Goal: Task Accomplishment & Management: Use online tool/utility

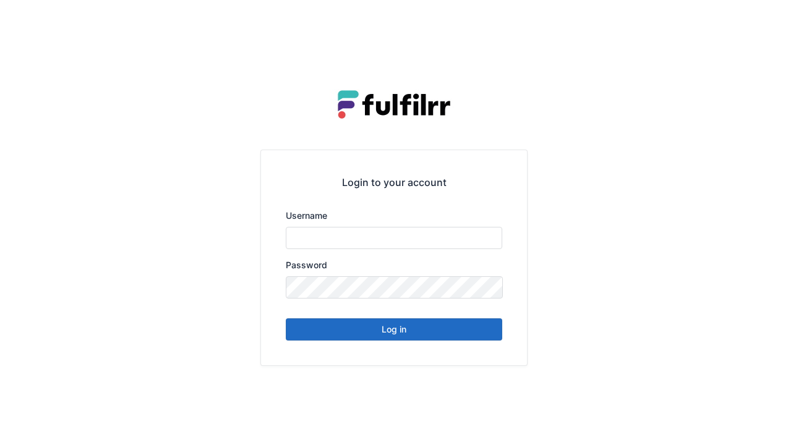
type input "******"
click at [412, 336] on button "Log in" at bounding box center [394, 330] width 216 height 22
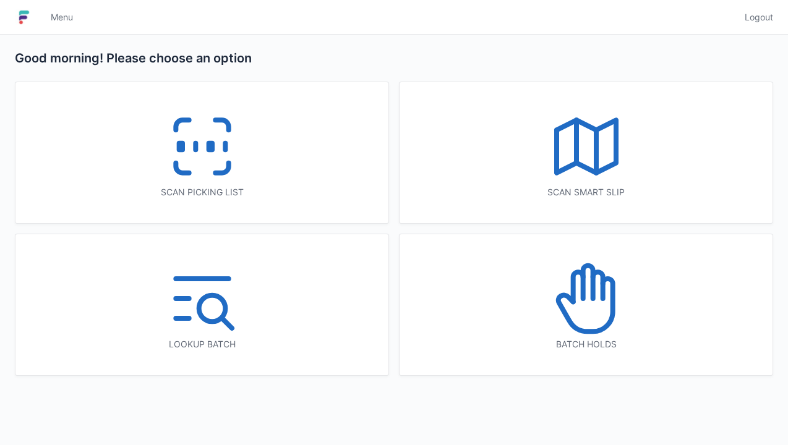
click at [276, 160] on div "Scan picking list" at bounding box center [201, 152] width 373 height 141
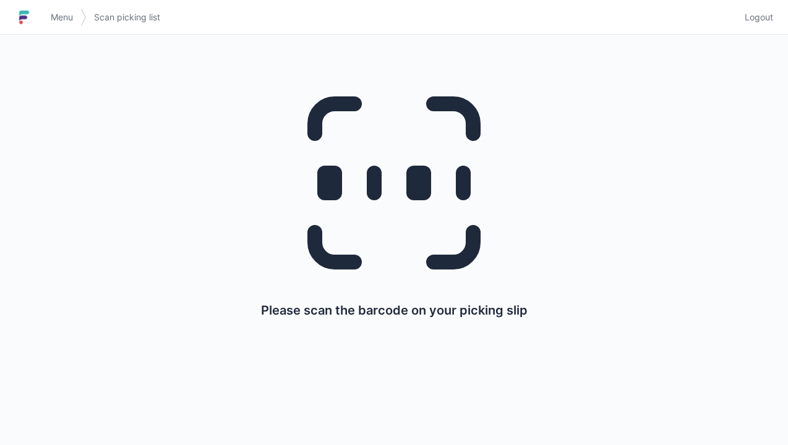
click at [765, 19] on span "Logout" at bounding box center [759, 17] width 28 height 12
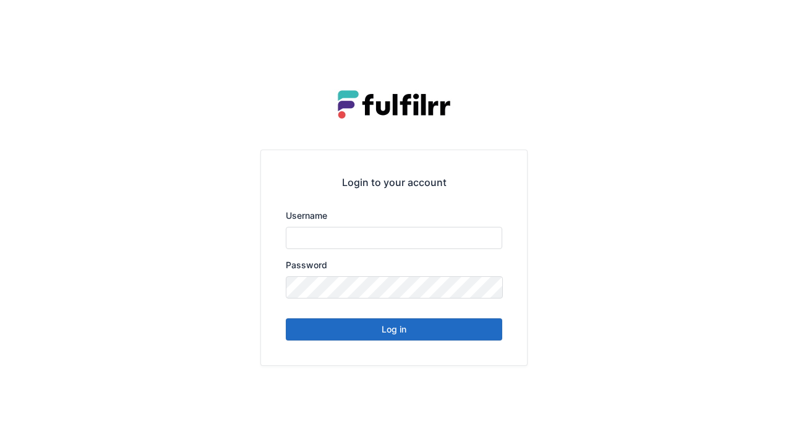
type input "******"
click at [403, 332] on button "Log in" at bounding box center [394, 330] width 216 height 22
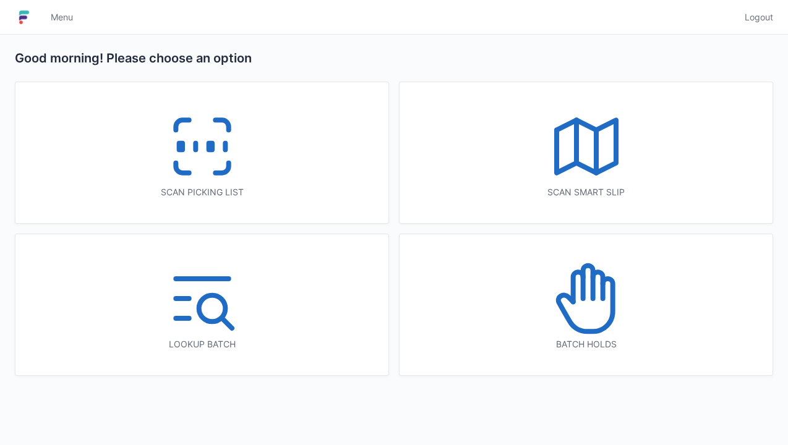
click at [241, 166] on icon at bounding box center [202, 146] width 79 height 79
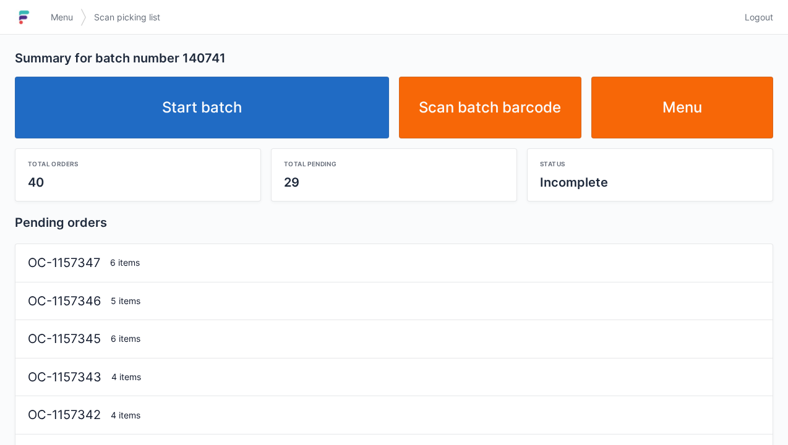
click at [295, 111] on link "Start batch" at bounding box center [202, 108] width 374 height 62
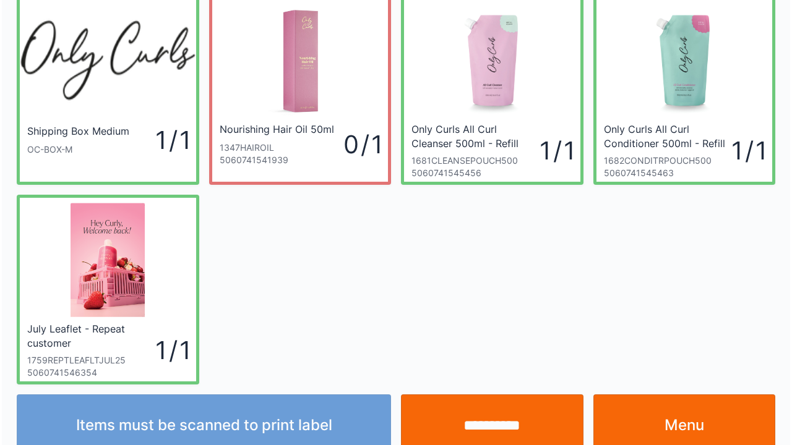
scroll to position [72, 0]
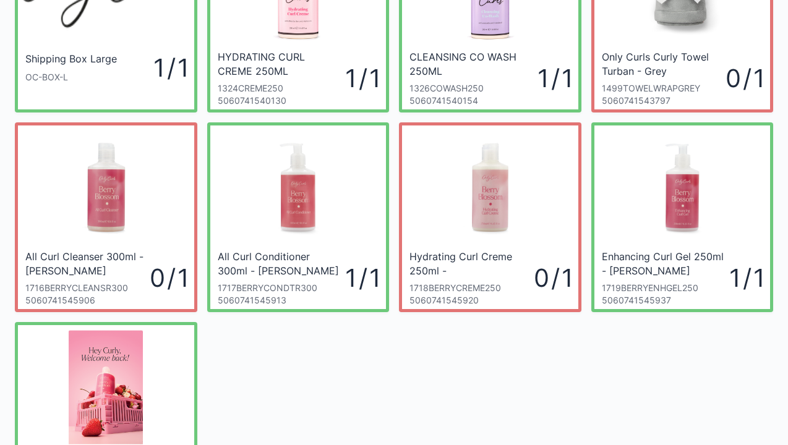
scroll to position [124, 0]
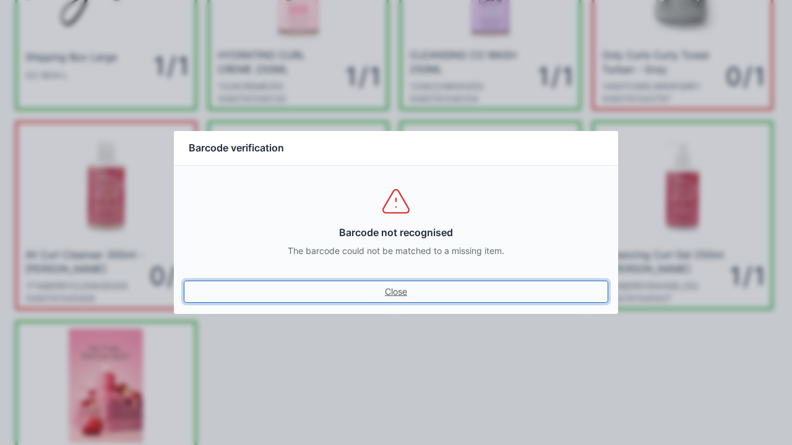
click at [406, 292] on link "Close" at bounding box center [396, 292] width 424 height 22
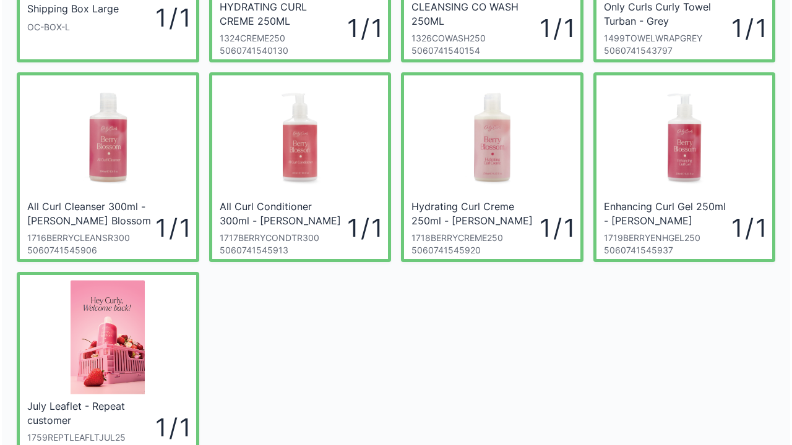
scroll to position [173, 0]
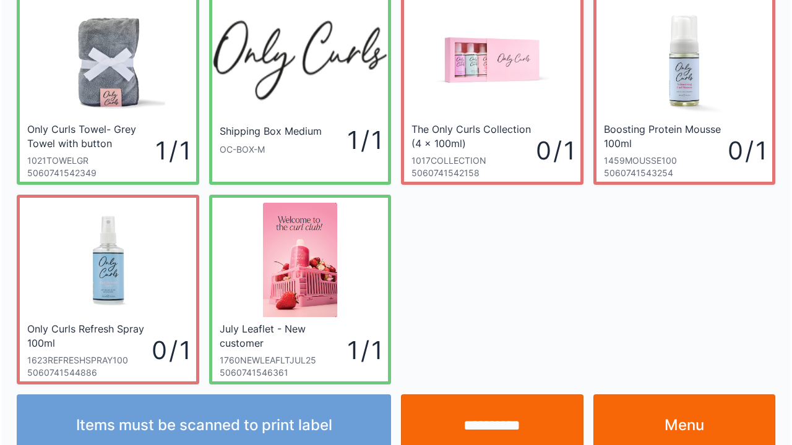
scroll to position [72, 0]
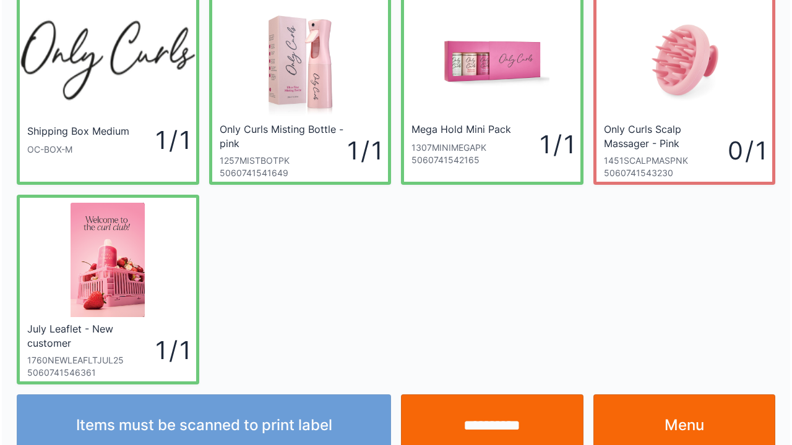
scroll to position [72, 0]
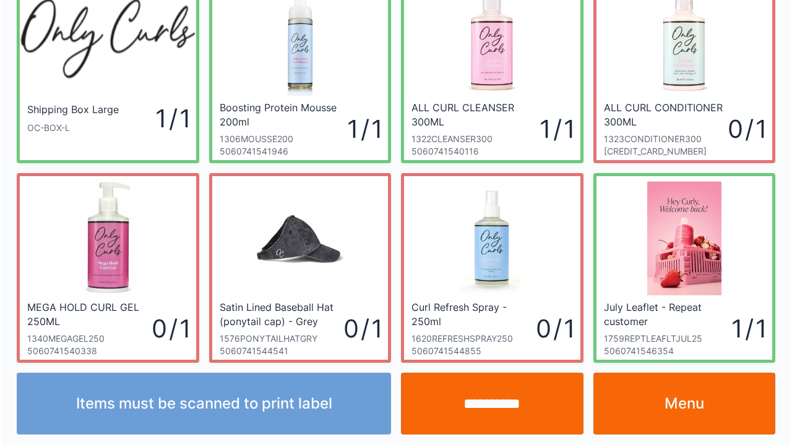
scroll to position [72, 0]
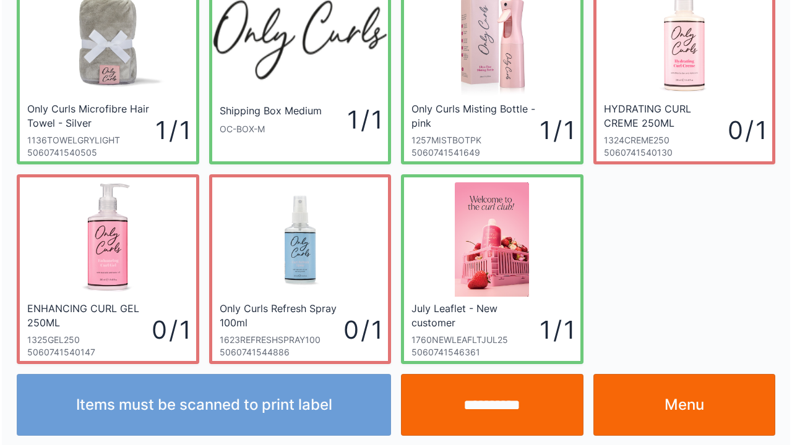
scroll to position [72, 0]
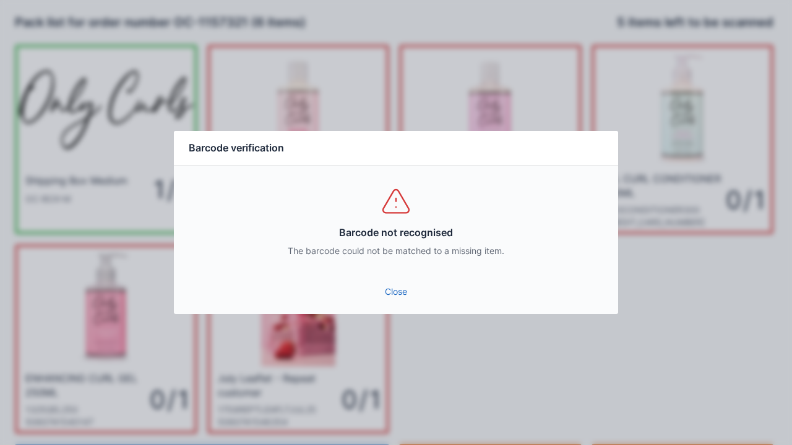
click at [408, 301] on link "Close" at bounding box center [396, 292] width 424 height 22
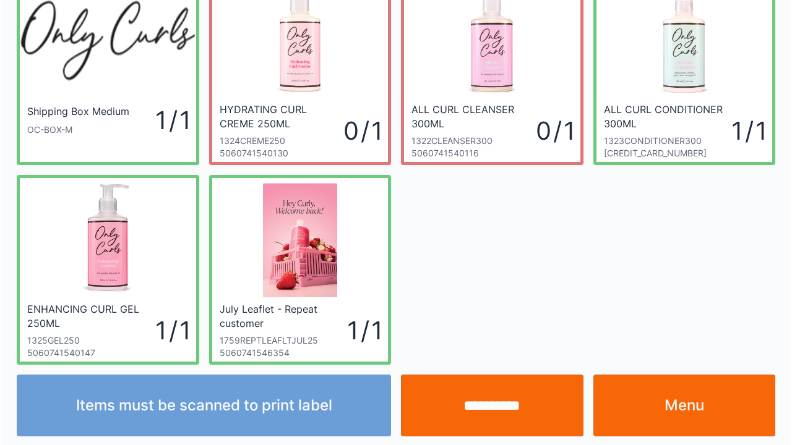
scroll to position [72, 0]
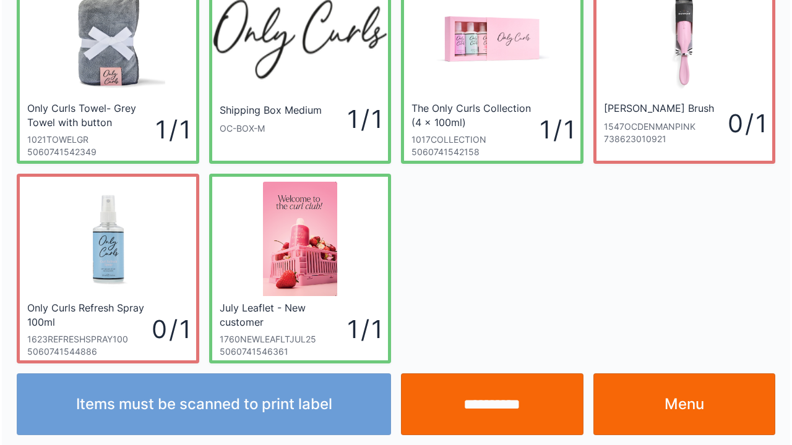
scroll to position [72, 0]
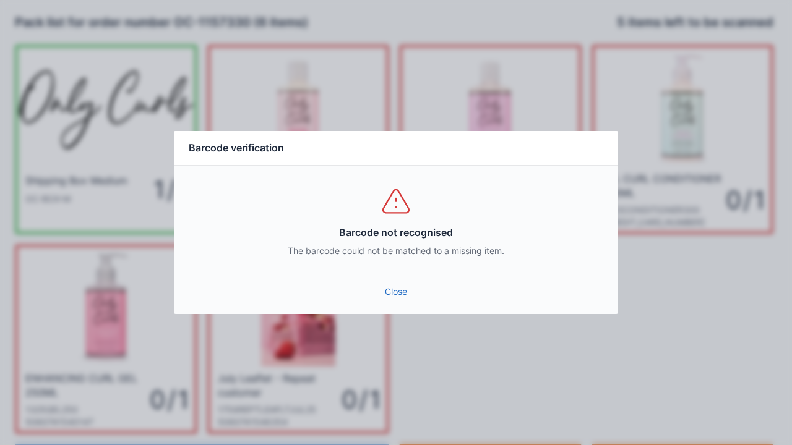
click at [396, 294] on link "Close" at bounding box center [396, 292] width 424 height 22
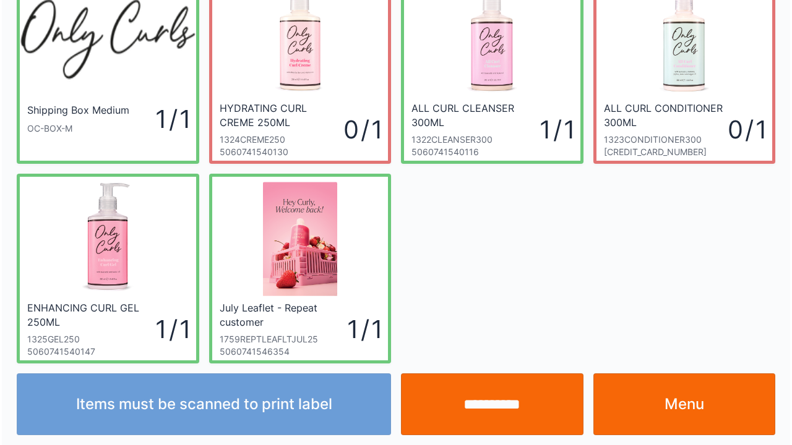
scroll to position [72, 0]
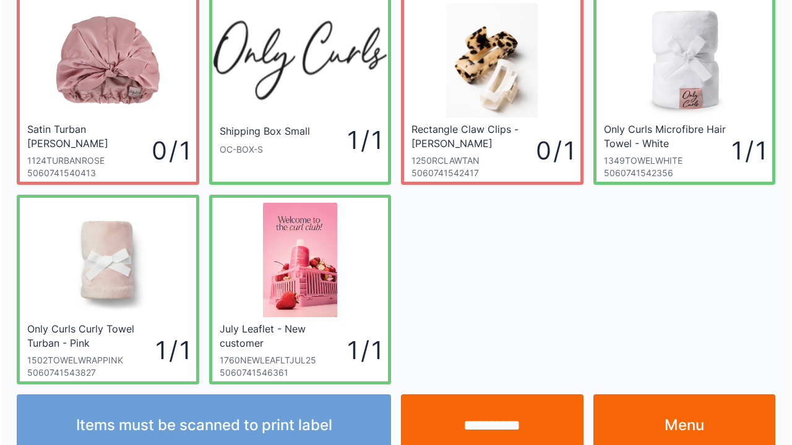
scroll to position [72, 0]
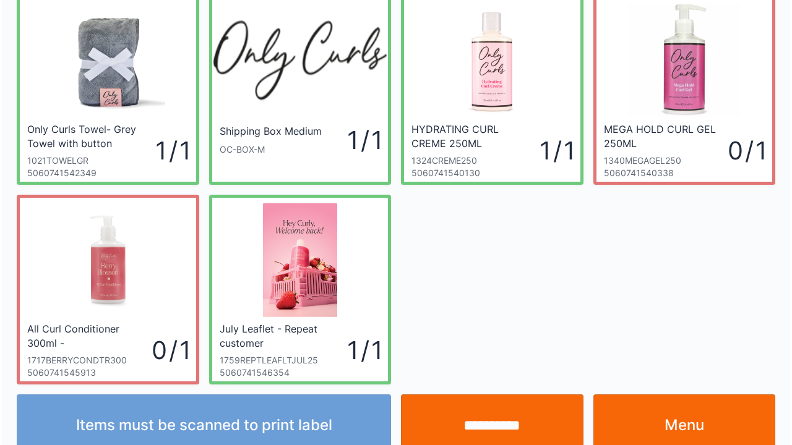
scroll to position [72, 0]
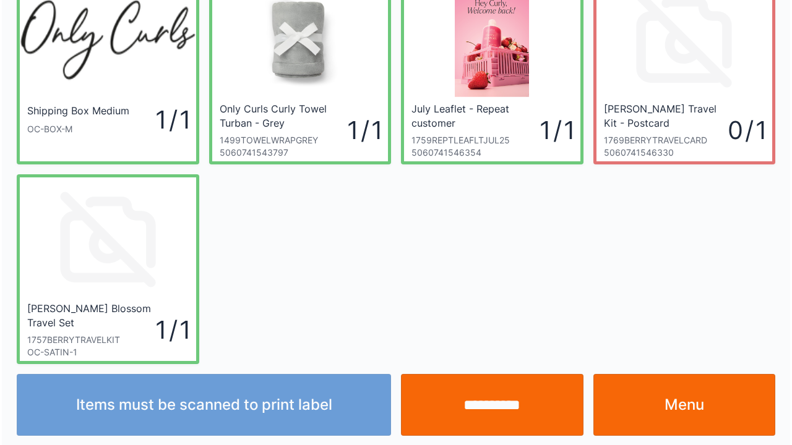
scroll to position [72, 0]
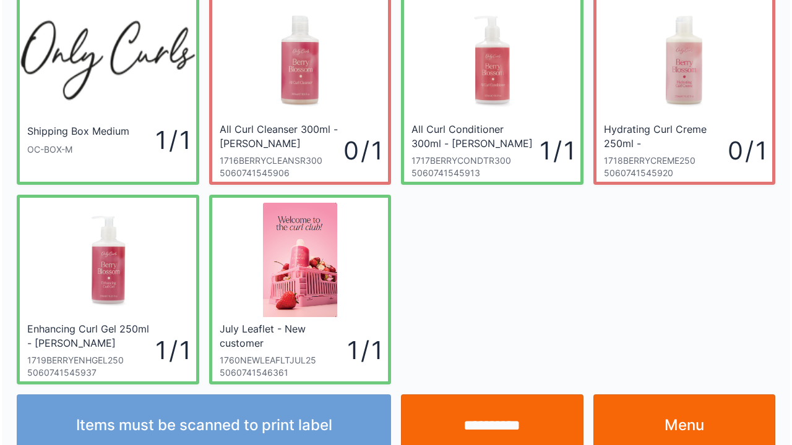
scroll to position [72, 0]
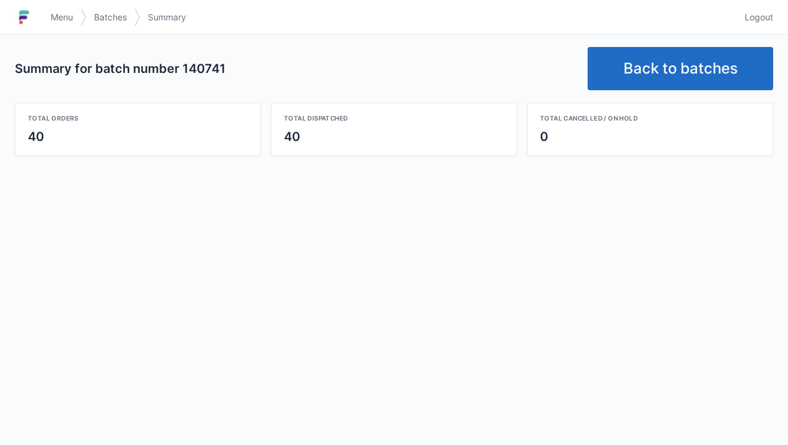
click at [683, 67] on link "Back to batches" at bounding box center [681, 68] width 186 height 43
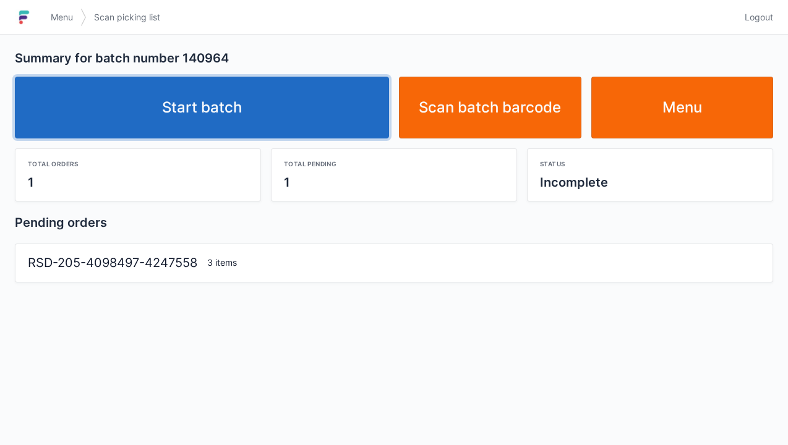
click at [340, 105] on link "Start batch" at bounding box center [202, 108] width 374 height 62
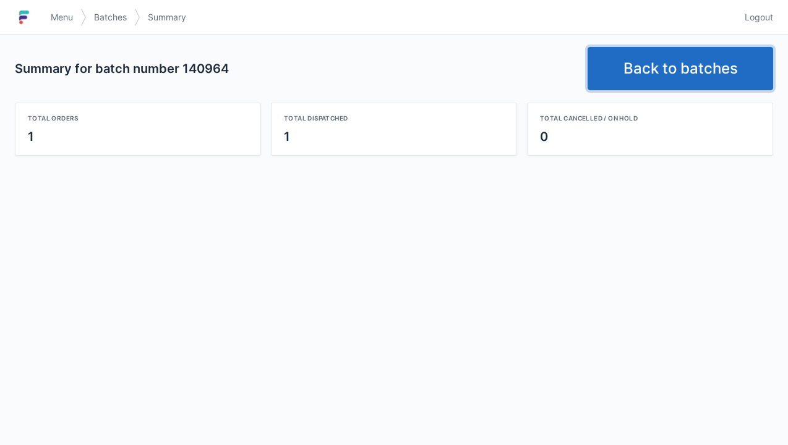
click at [666, 79] on link "Back to batches" at bounding box center [681, 68] width 186 height 43
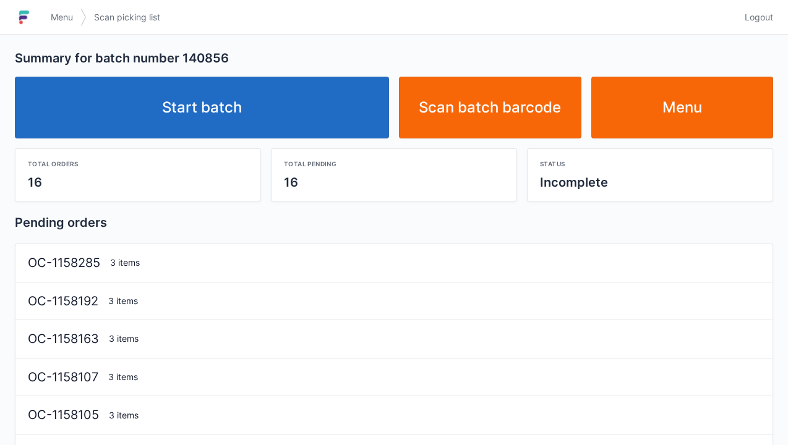
click at [299, 113] on link "Start batch" at bounding box center [202, 108] width 374 height 62
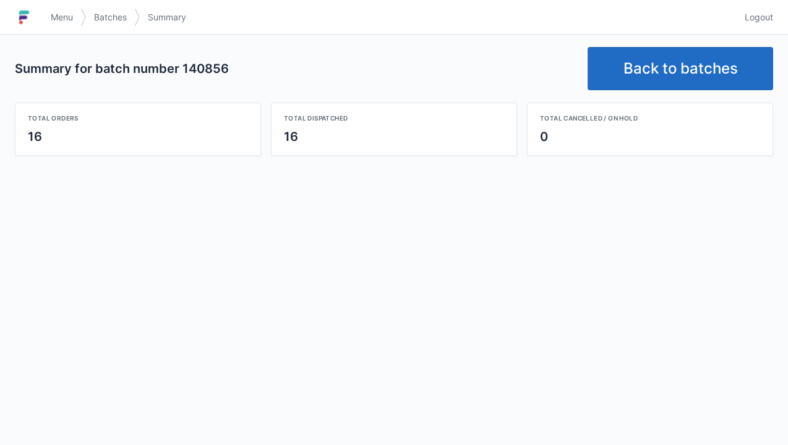
click at [662, 75] on link "Back to batches" at bounding box center [681, 68] width 186 height 43
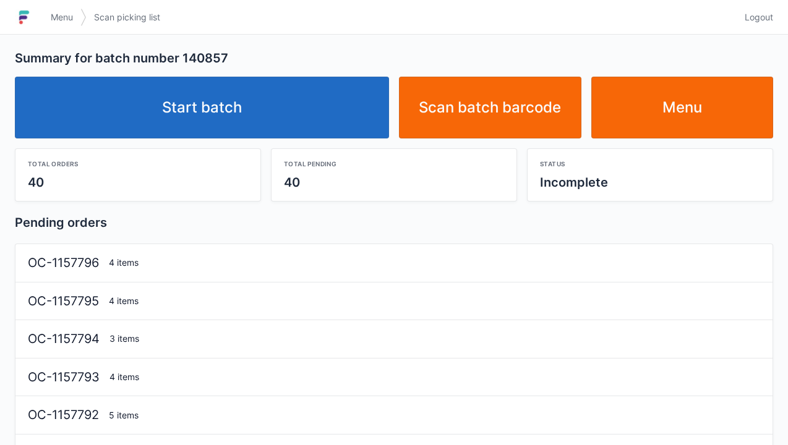
click at [271, 119] on link "Start batch" at bounding box center [202, 108] width 374 height 62
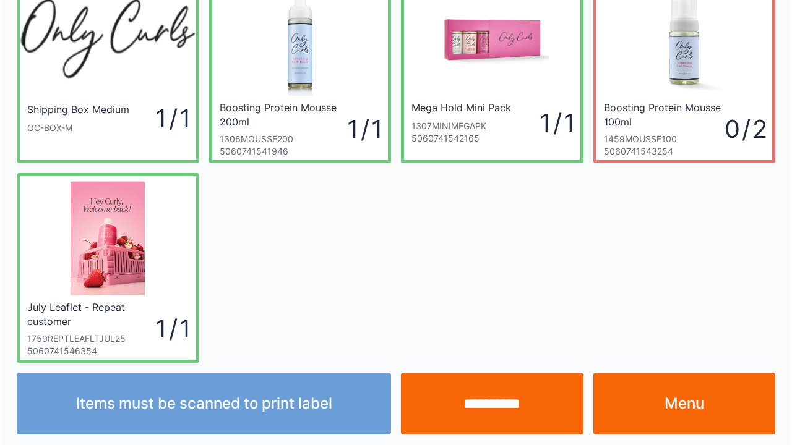
scroll to position [72, 0]
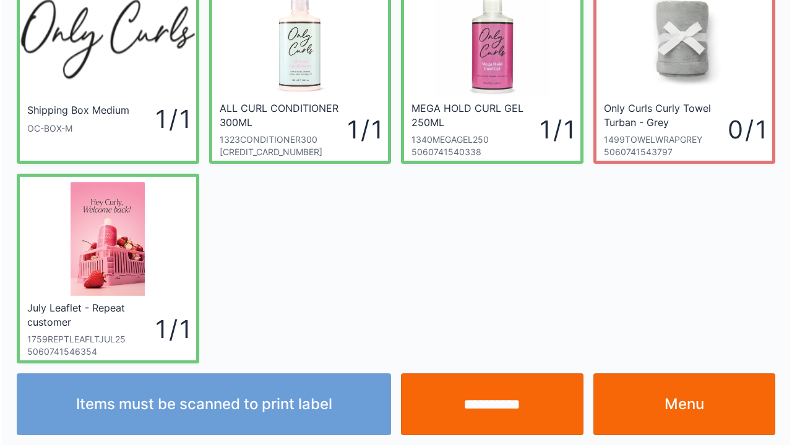
scroll to position [72, 0]
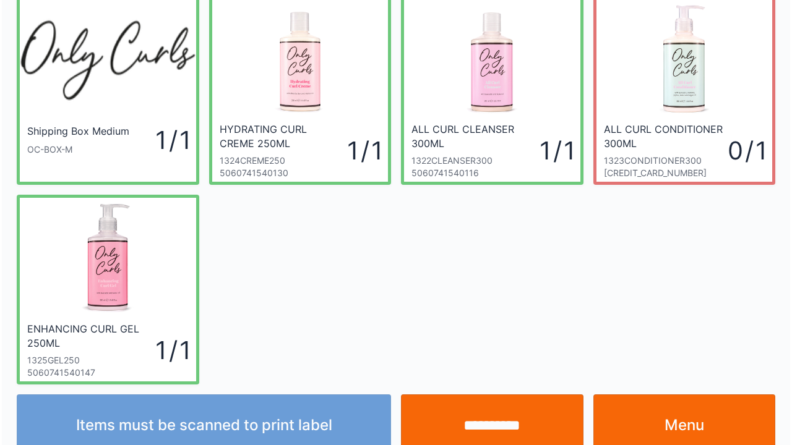
scroll to position [72, 0]
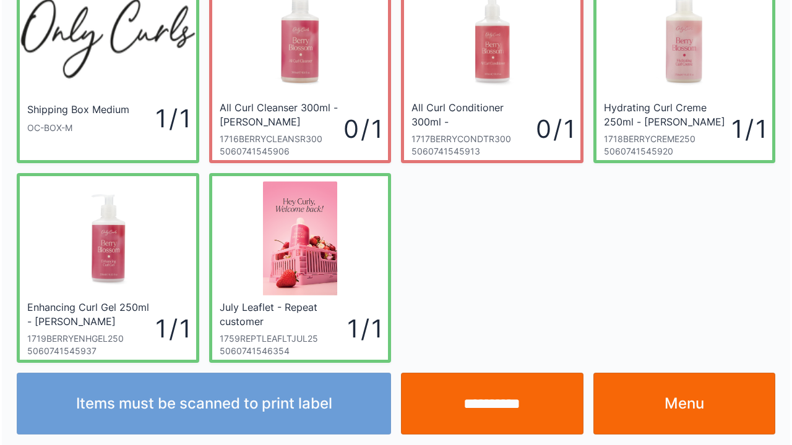
scroll to position [72, 0]
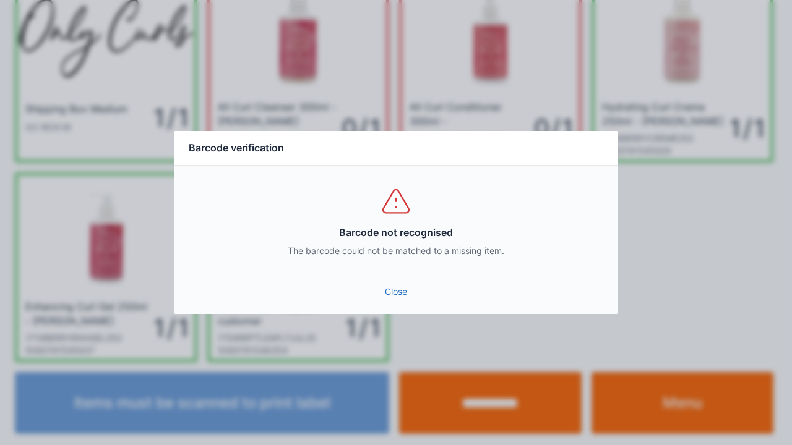
click at [400, 287] on link "Close" at bounding box center [396, 292] width 424 height 22
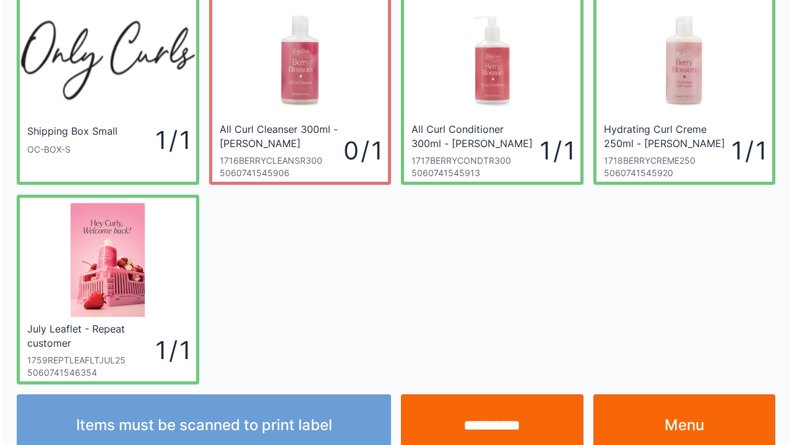
scroll to position [72, 0]
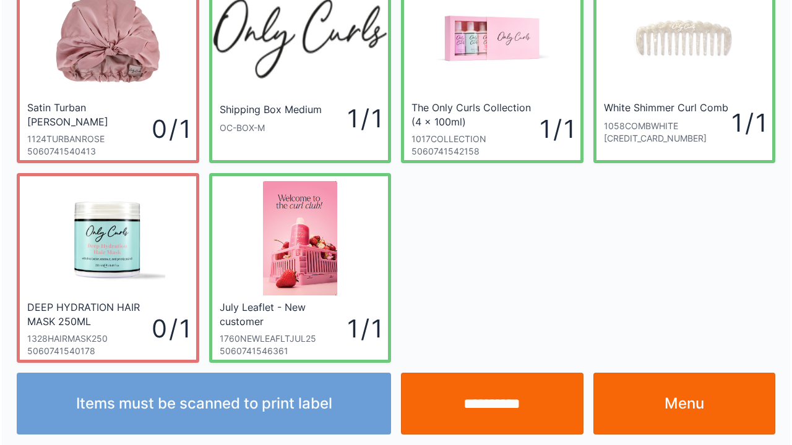
scroll to position [72, 0]
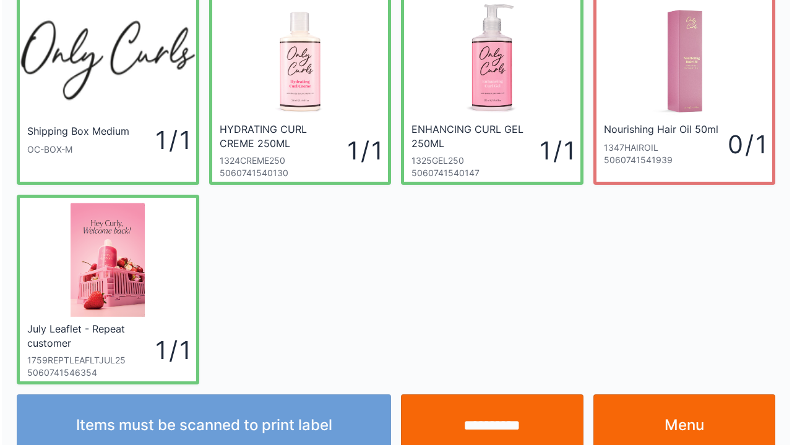
scroll to position [72, 0]
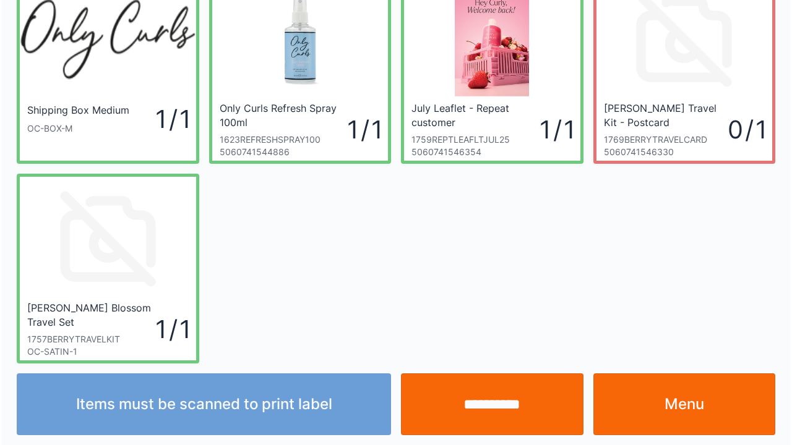
scroll to position [72, 0]
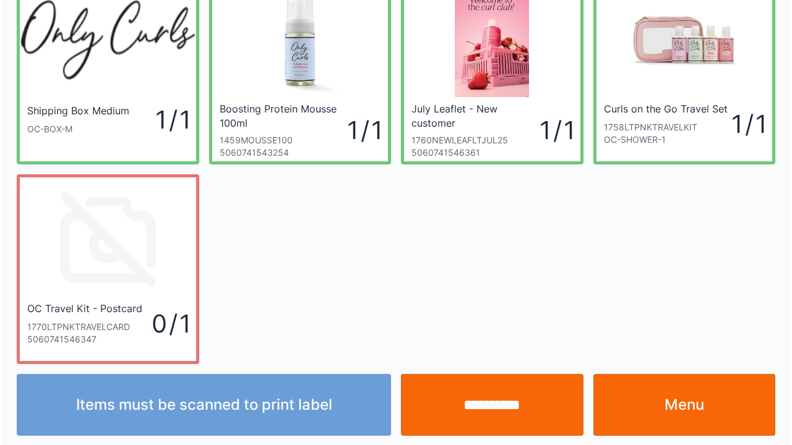
scroll to position [72, 0]
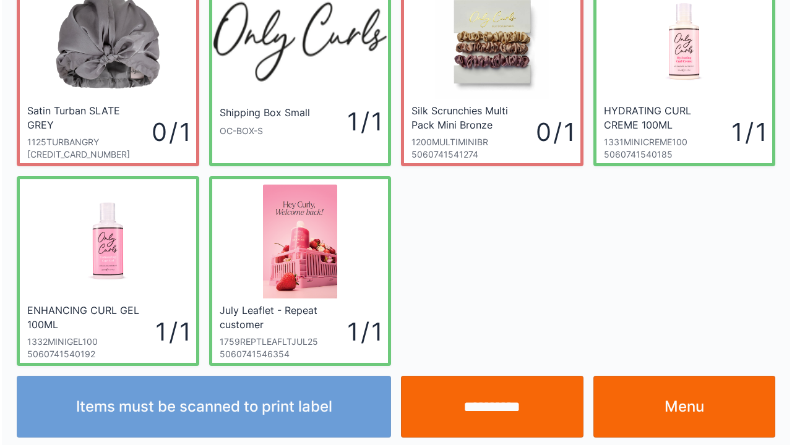
scroll to position [72, 0]
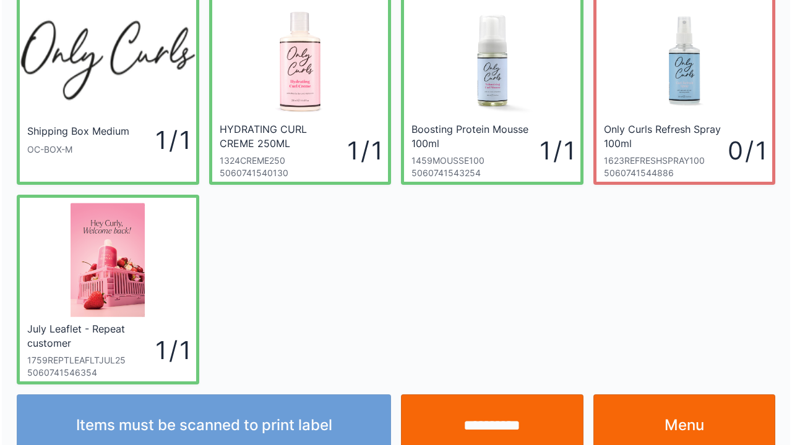
scroll to position [72, 0]
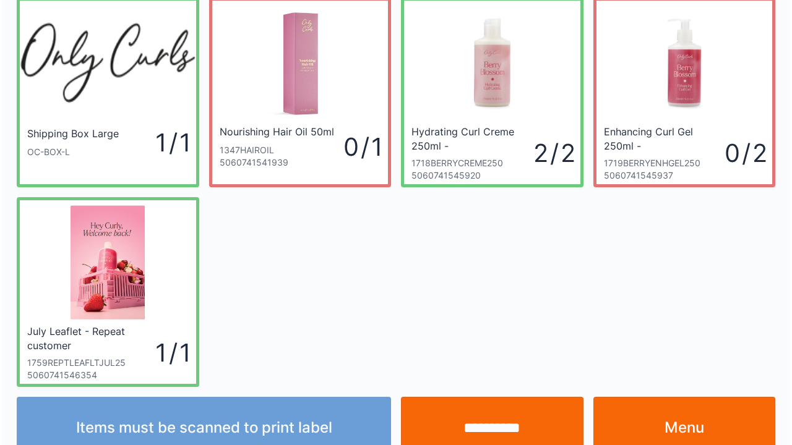
scroll to position [72, 0]
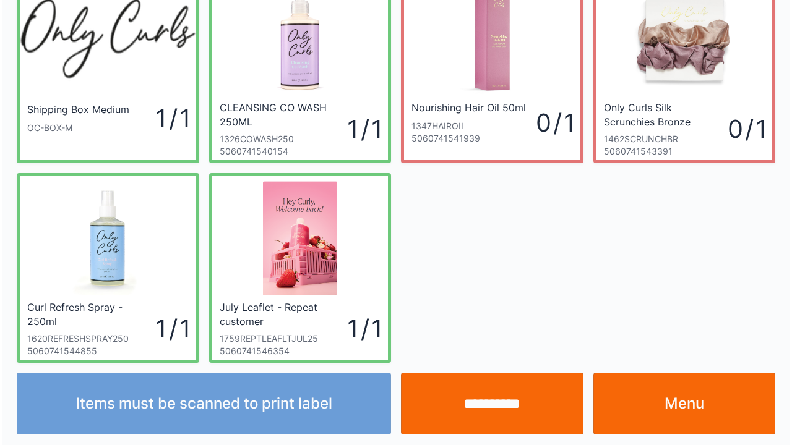
scroll to position [72, 0]
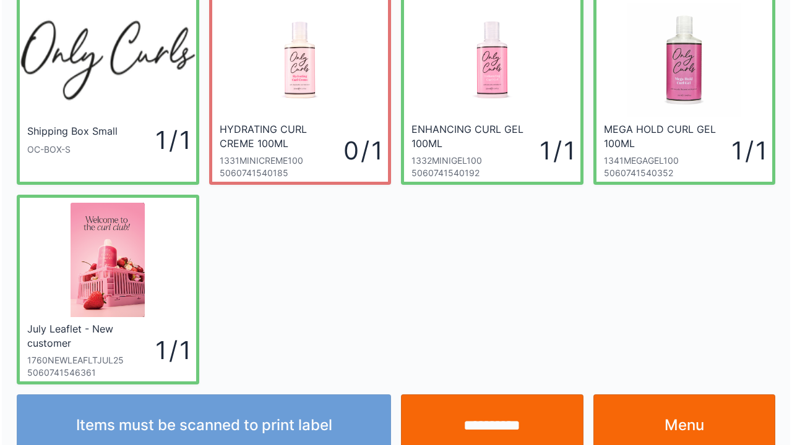
scroll to position [72, 0]
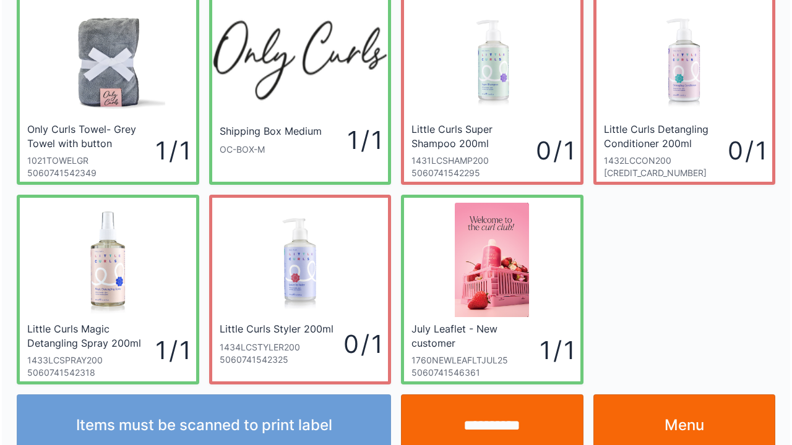
scroll to position [72, 0]
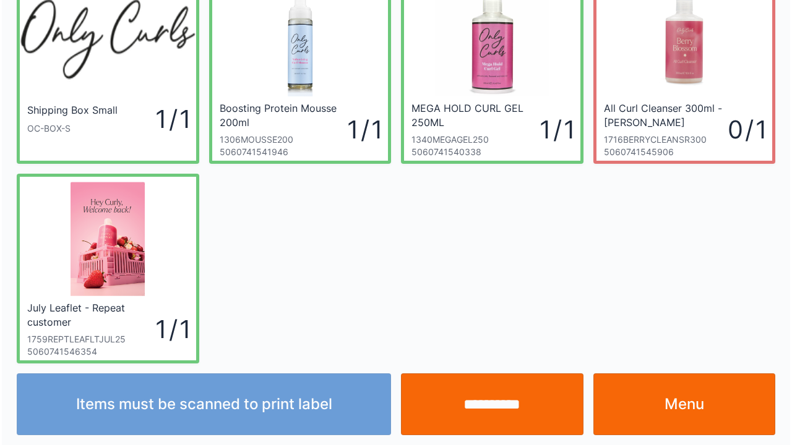
scroll to position [72, 0]
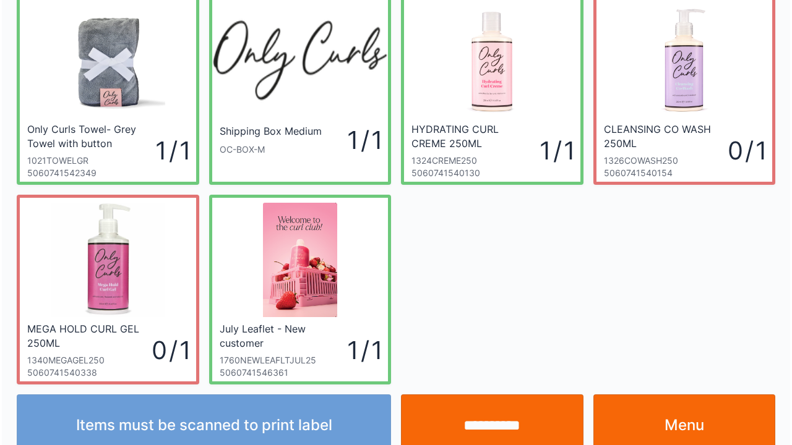
scroll to position [72, 0]
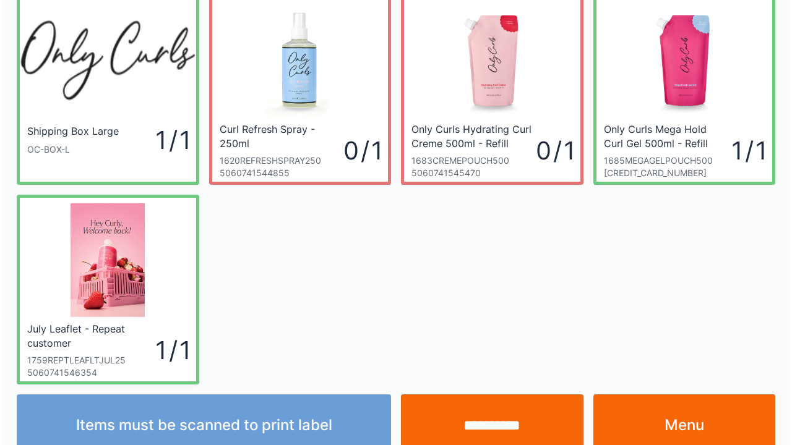
scroll to position [72, 0]
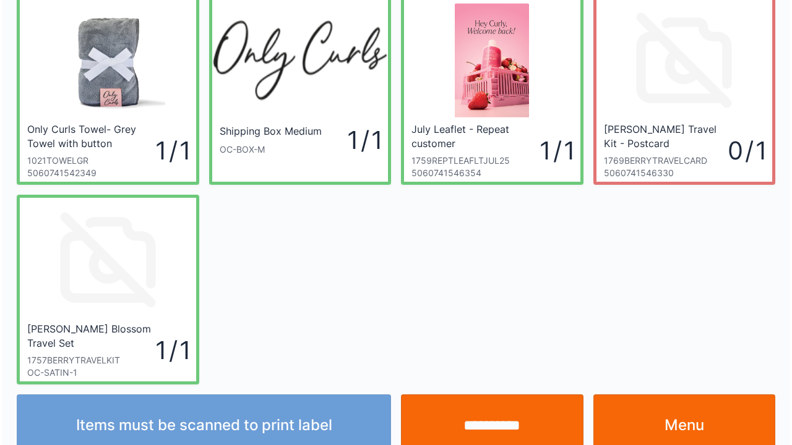
scroll to position [72, 0]
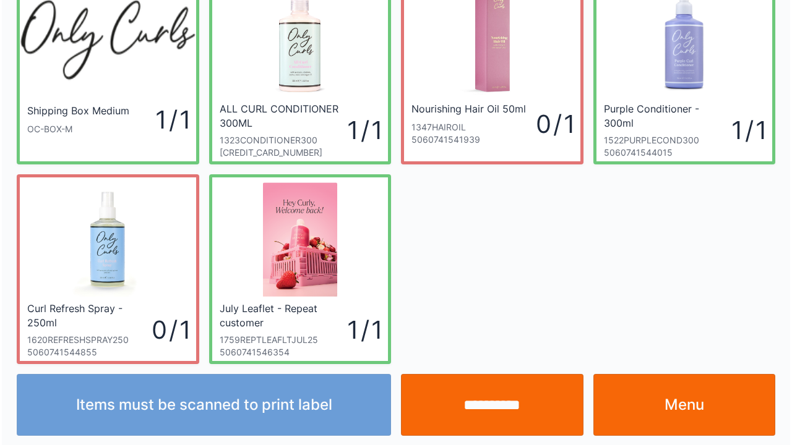
scroll to position [72, 0]
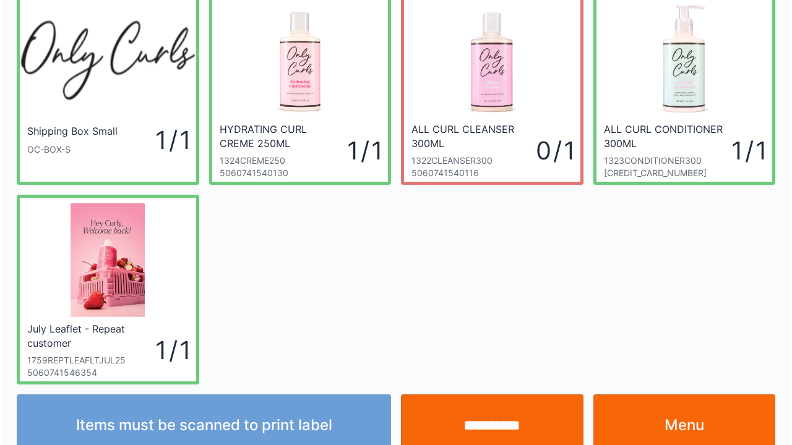
scroll to position [72, 0]
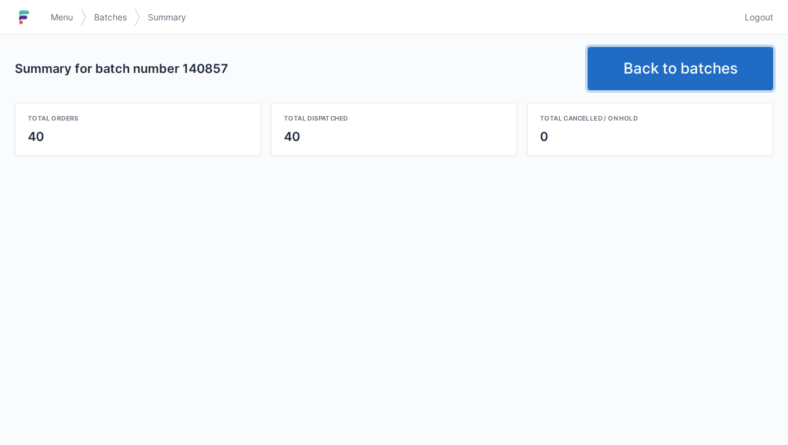
click at [658, 69] on link "Back to batches" at bounding box center [681, 68] width 186 height 43
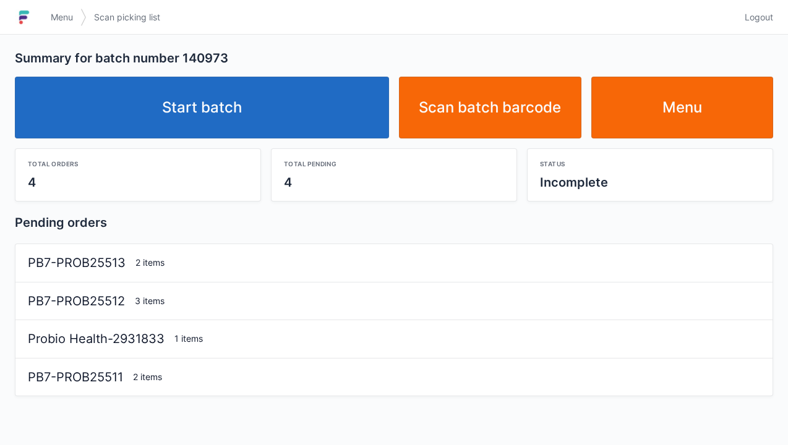
click at [281, 127] on link "Start batch" at bounding box center [202, 108] width 374 height 62
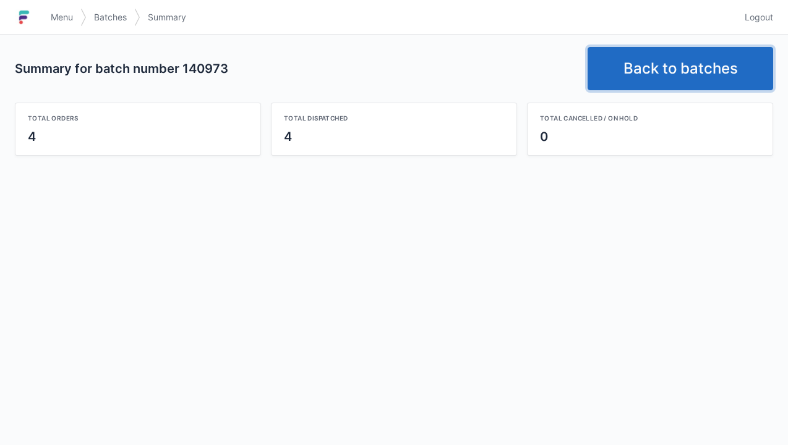
click at [664, 77] on link "Back to batches" at bounding box center [681, 68] width 186 height 43
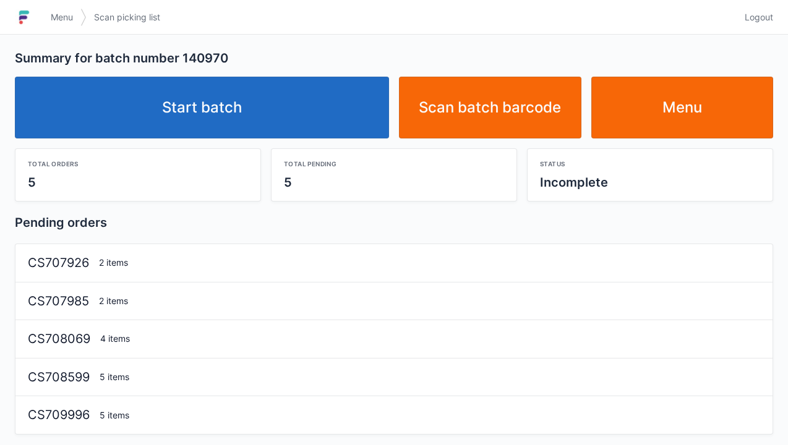
click at [285, 113] on link "Start batch" at bounding box center [202, 108] width 374 height 62
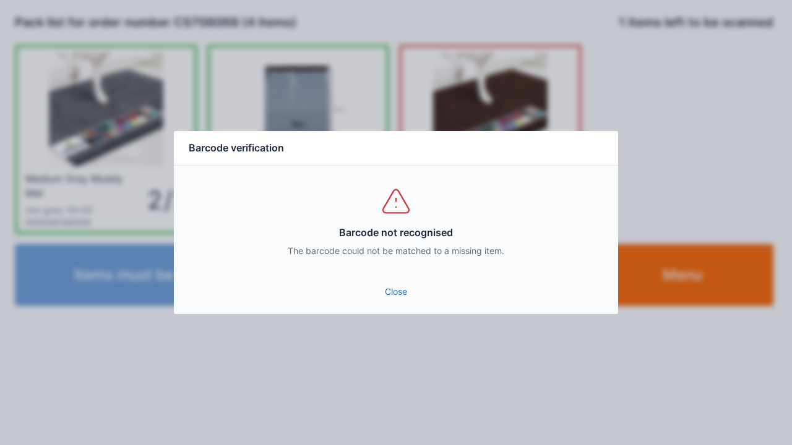
click at [392, 293] on link "Close" at bounding box center [396, 292] width 424 height 22
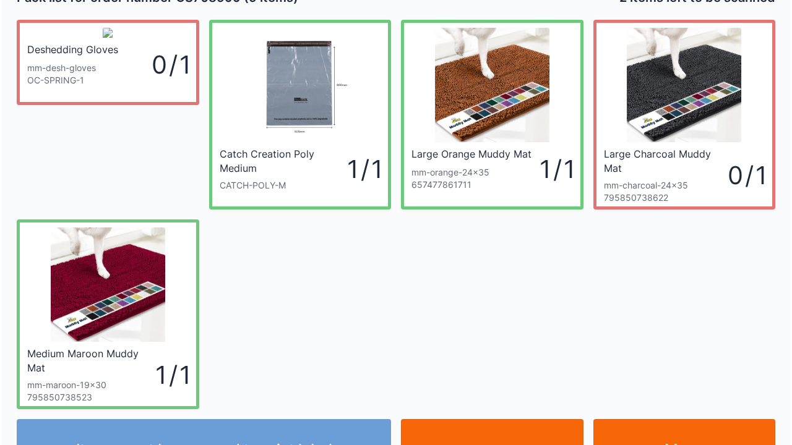
scroll to position [49, 0]
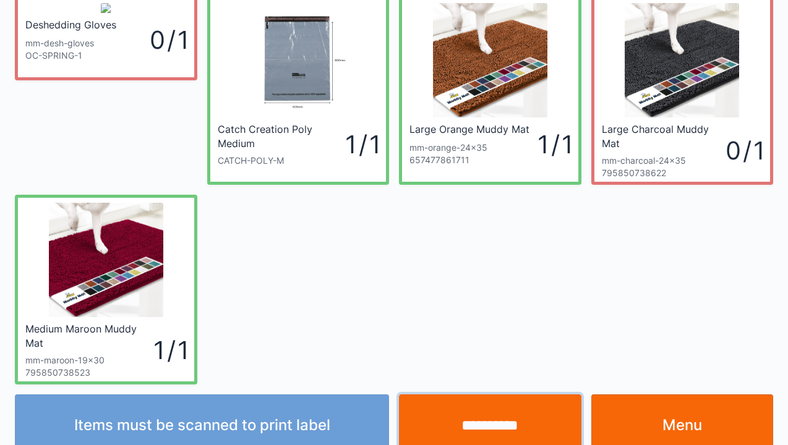
click at [492, 423] on input "**********" at bounding box center [490, 426] width 182 height 62
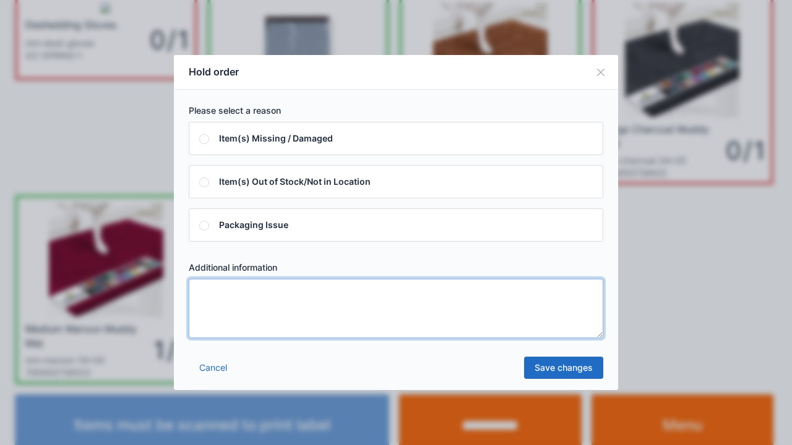
click at [343, 320] on textarea at bounding box center [396, 308] width 414 height 59
type textarea "*"
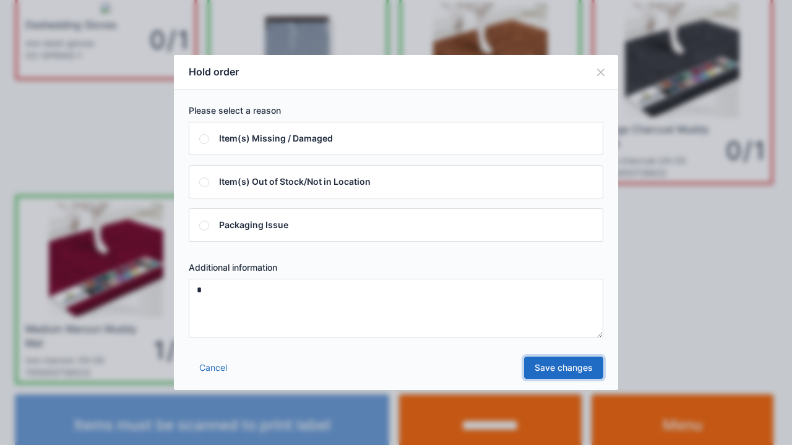
click at [554, 367] on link "Save changes" at bounding box center [563, 368] width 79 height 22
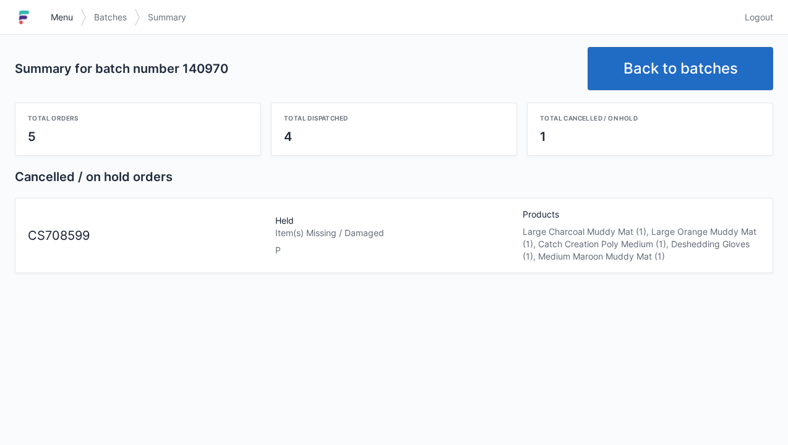
click at [49, 7] on link "Menu" at bounding box center [61, 17] width 37 height 22
click at [63, 10] on link "Menu" at bounding box center [61, 17] width 37 height 22
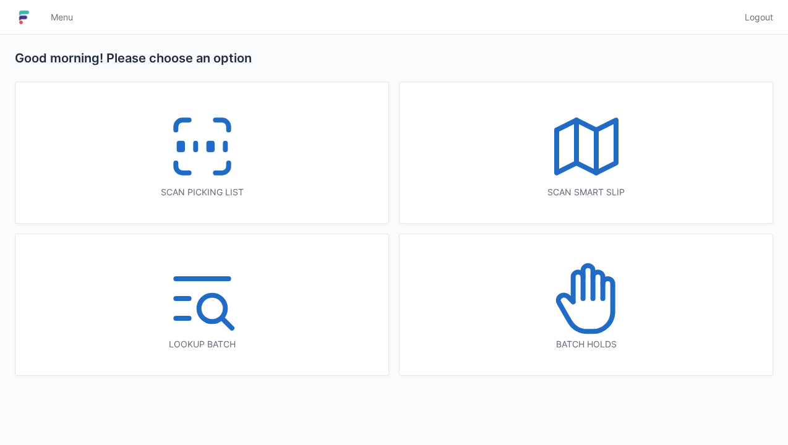
click at [607, 307] on icon at bounding box center [586, 298] width 79 height 79
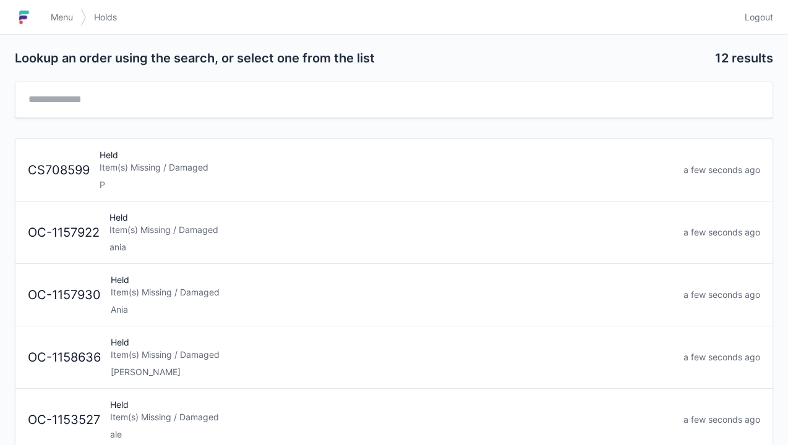
click at [274, 176] on div "Held Item(s) Missing / Damaged P" at bounding box center [387, 170] width 584 height 42
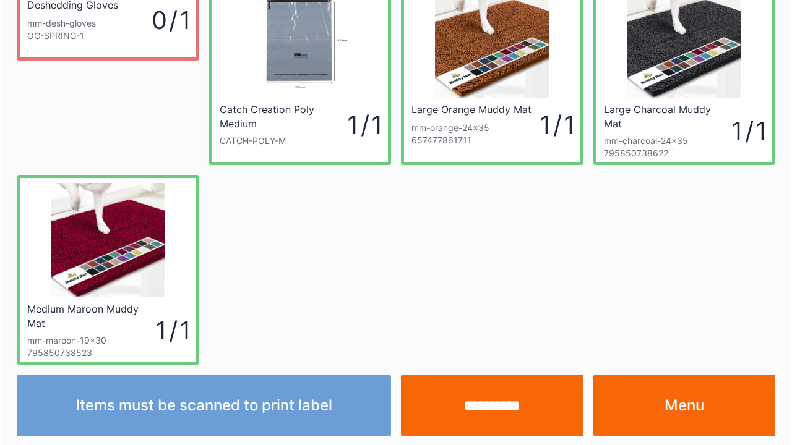
scroll to position [72, 0]
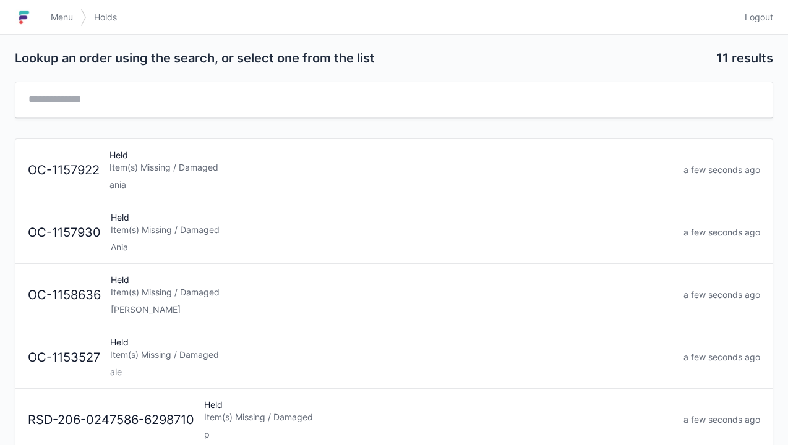
click at [65, 8] on link "Menu" at bounding box center [61, 17] width 37 height 22
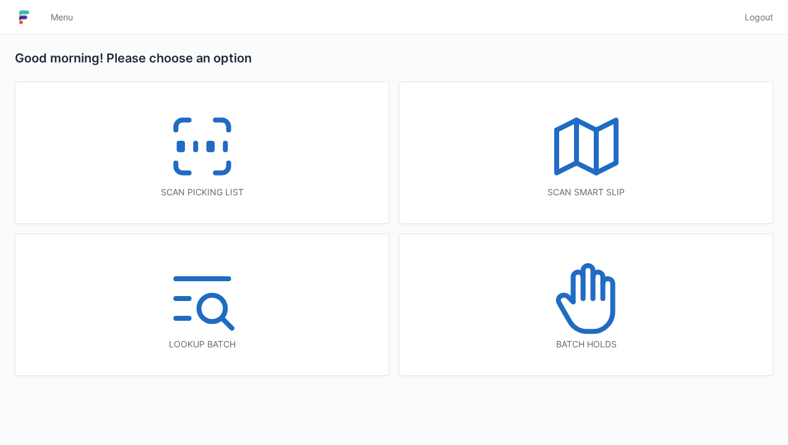
click at [257, 183] on div "Scan picking list" at bounding box center [201, 152] width 373 height 141
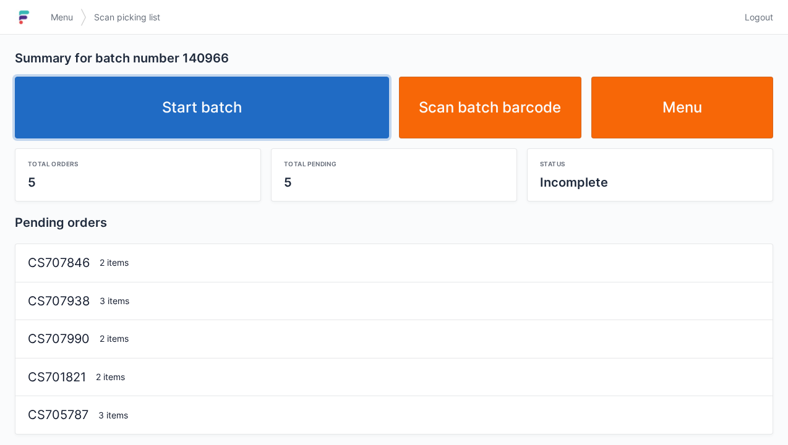
click at [302, 119] on link "Start batch" at bounding box center [202, 108] width 374 height 62
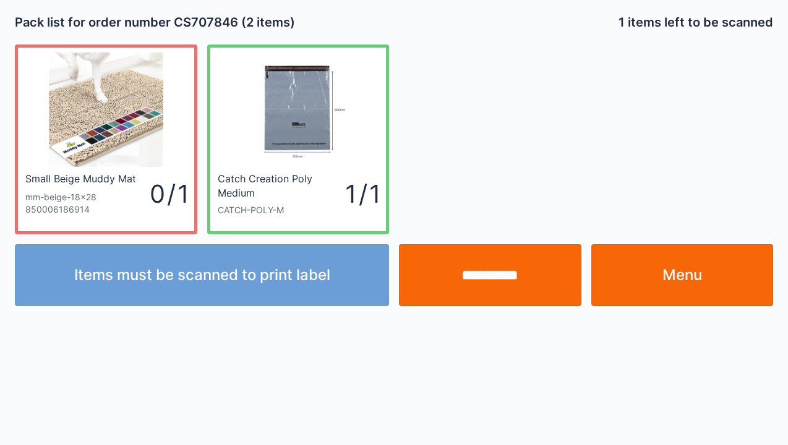
click at [478, 282] on input "**********" at bounding box center [490, 275] width 182 height 62
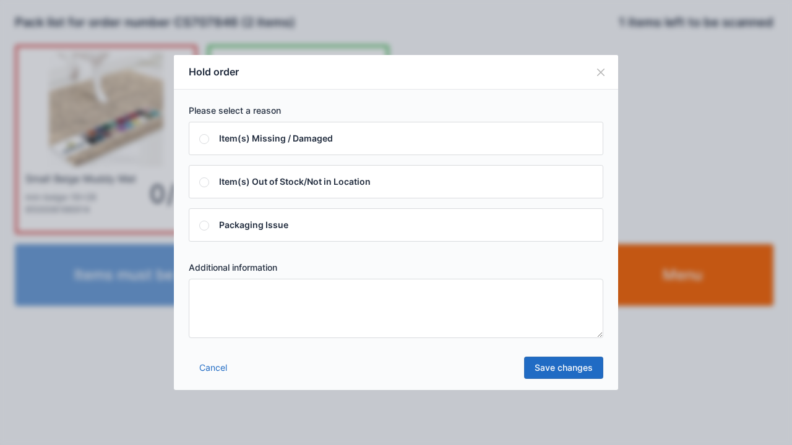
click at [350, 318] on textarea at bounding box center [396, 308] width 414 height 59
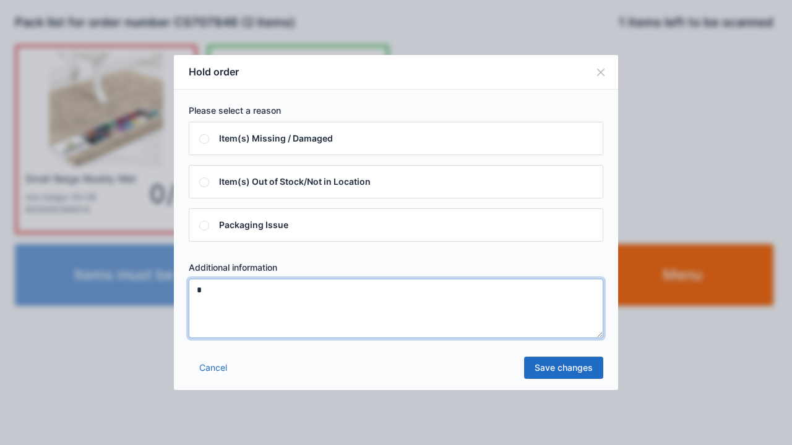
type textarea "*"
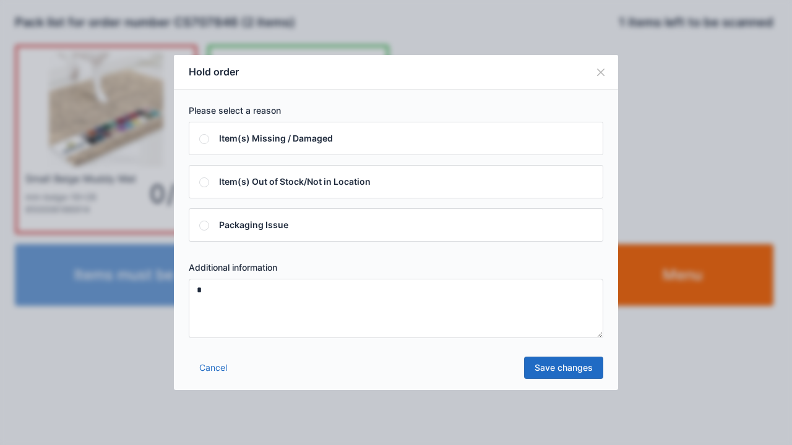
click at [557, 374] on link "Save changes" at bounding box center [563, 368] width 79 height 22
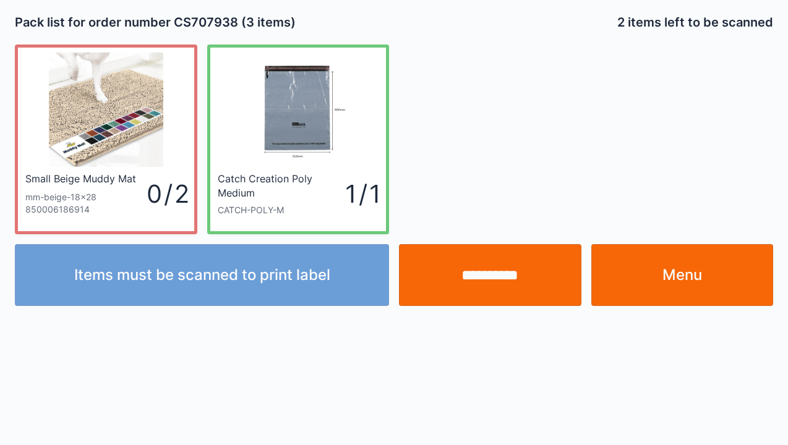
click at [508, 281] on input "**********" at bounding box center [490, 275] width 182 height 62
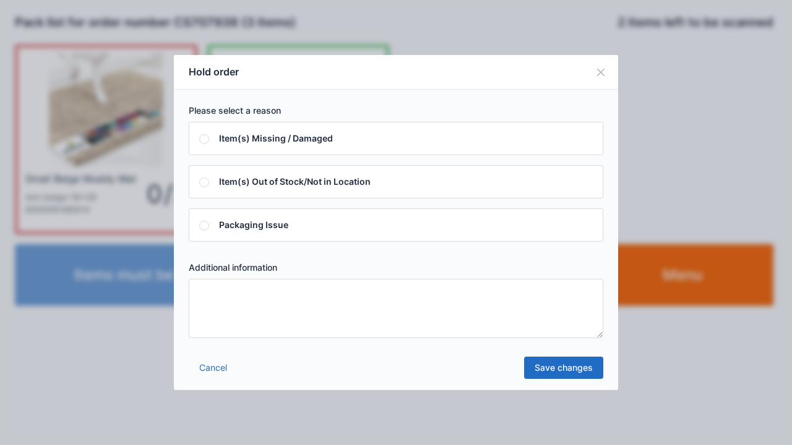
click at [437, 318] on textarea at bounding box center [396, 308] width 414 height 59
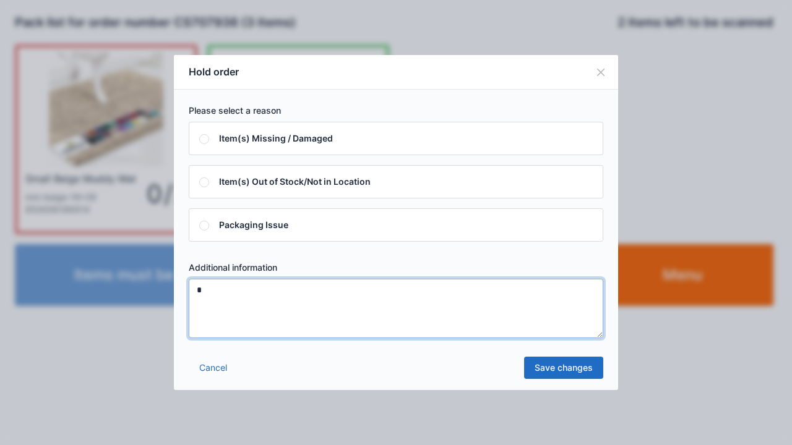
type textarea "*"
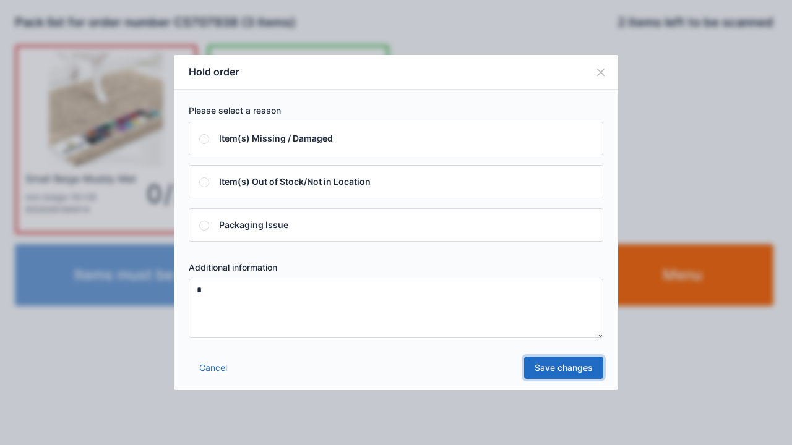
click at [569, 376] on link "Save changes" at bounding box center [563, 368] width 79 height 22
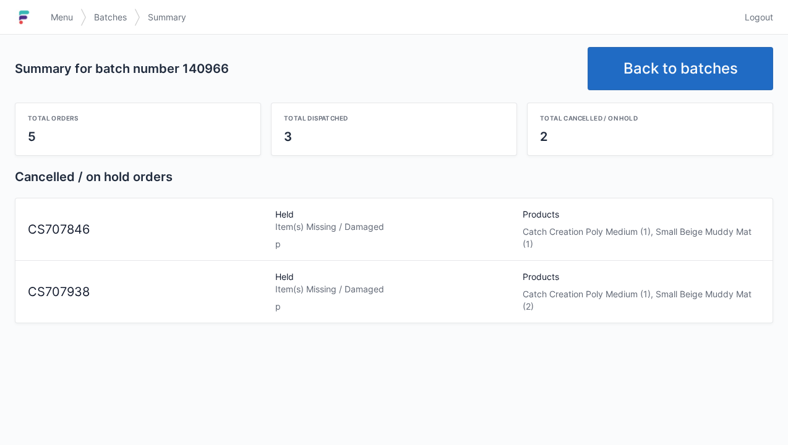
click at [658, 67] on link "Back to batches" at bounding box center [681, 68] width 186 height 43
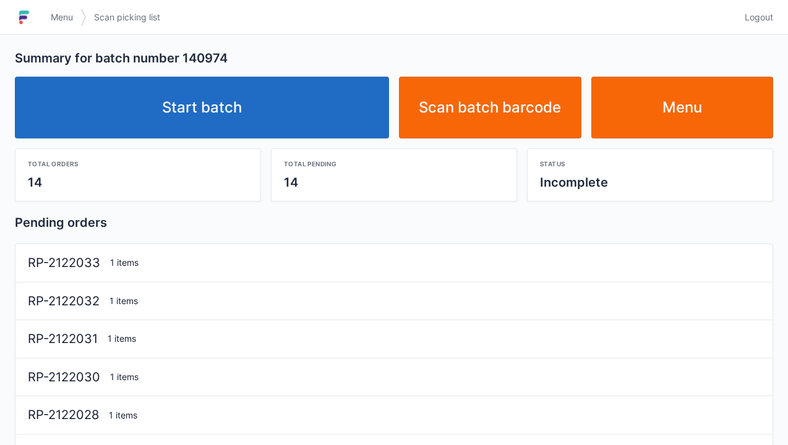
click at [293, 116] on link "Start batch" at bounding box center [202, 108] width 374 height 62
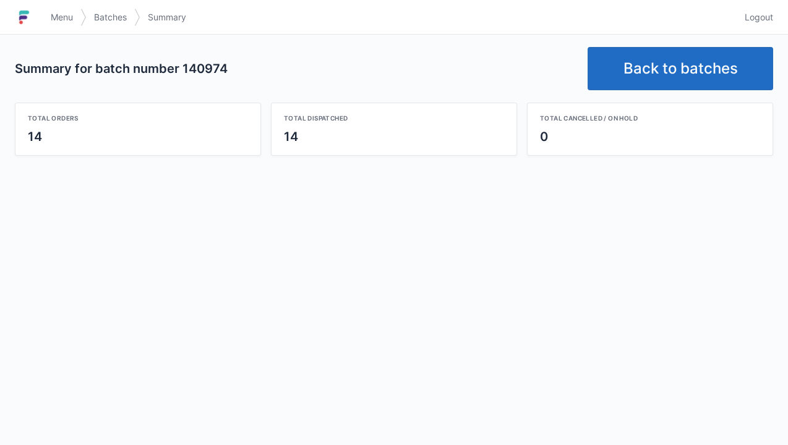
click at [60, 15] on span "Menu" at bounding box center [62, 17] width 22 height 12
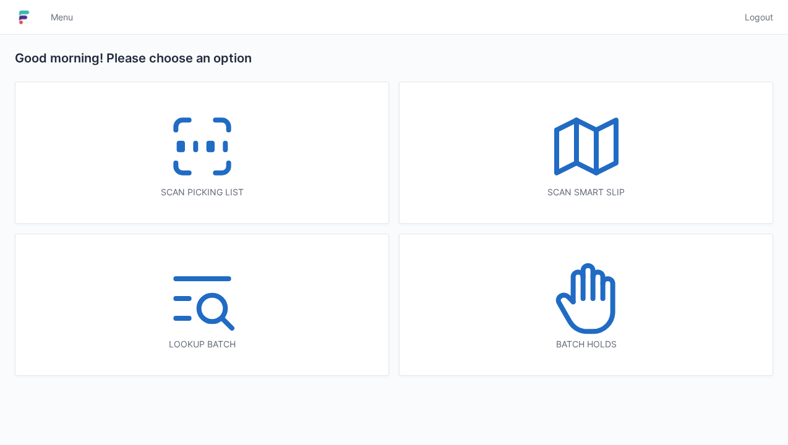
click at [591, 297] on icon at bounding box center [588, 282] width 10 height 33
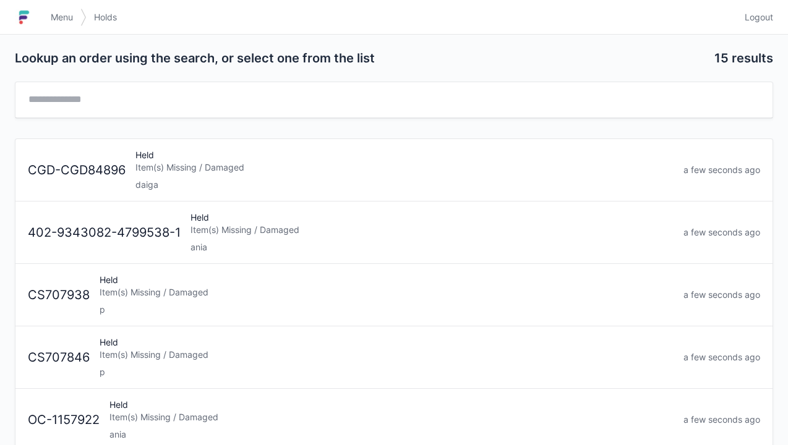
click at [122, 293] on div "Item(s) Missing / Damaged" at bounding box center [387, 292] width 574 height 12
click at [339, 304] on div "p" at bounding box center [387, 310] width 574 height 12
click at [45, 24] on link "Menu" at bounding box center [61, 17] width 37 height 22
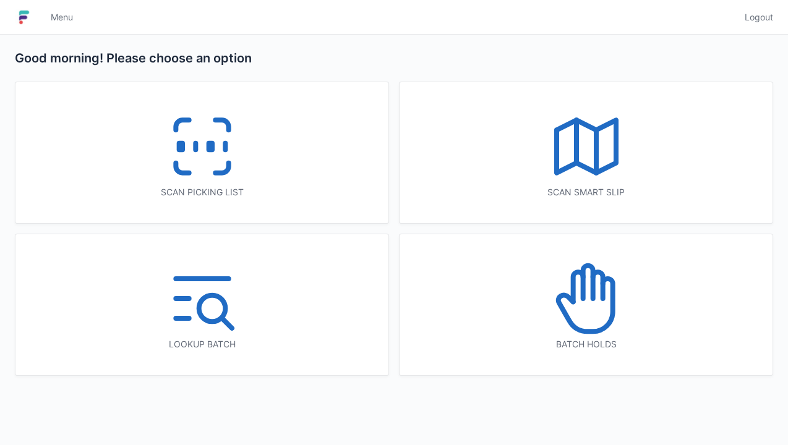
click at [181, 154] on icon at bounding box center [202, 146] width 79 height 79
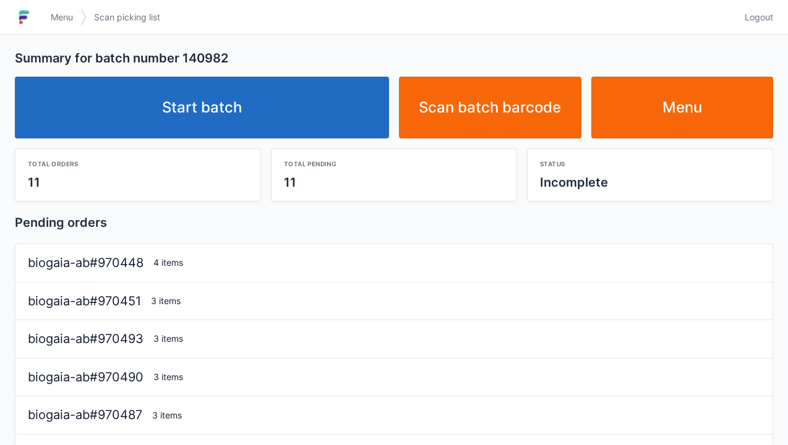
click at [244, 113] on link "Start batch" at bounding box center [202, 108] width 374 height 62
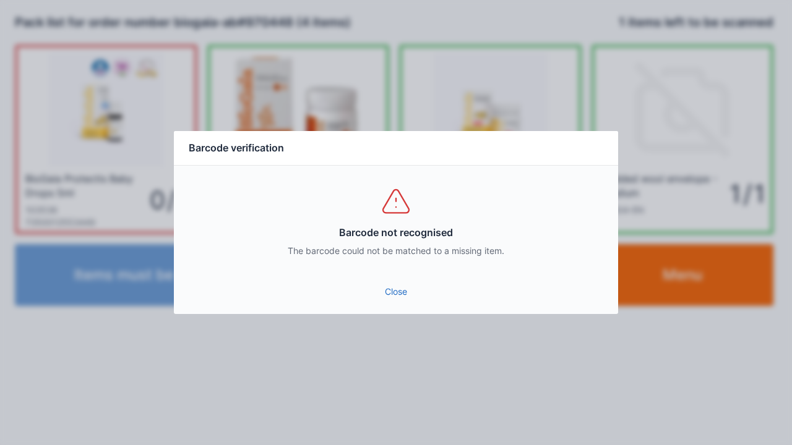
click at [406, 292] on link "Close" at bounding box center [396, 292] width 424 height 22
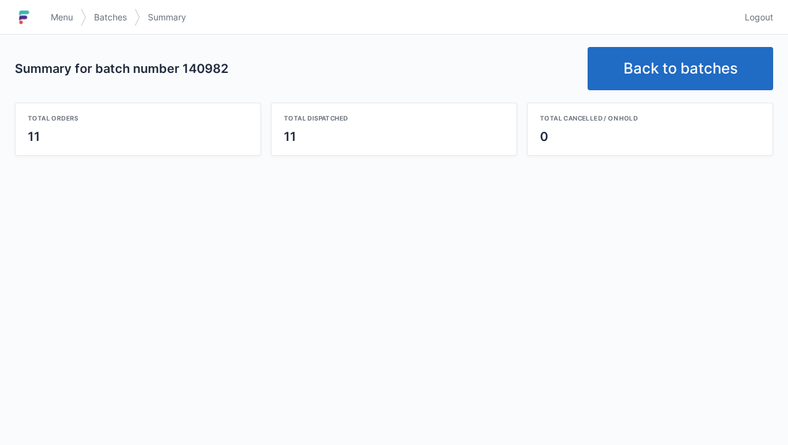
click at [673, 79] on link "Back to batches" at bounding box center [681, 68] width 186 height 43
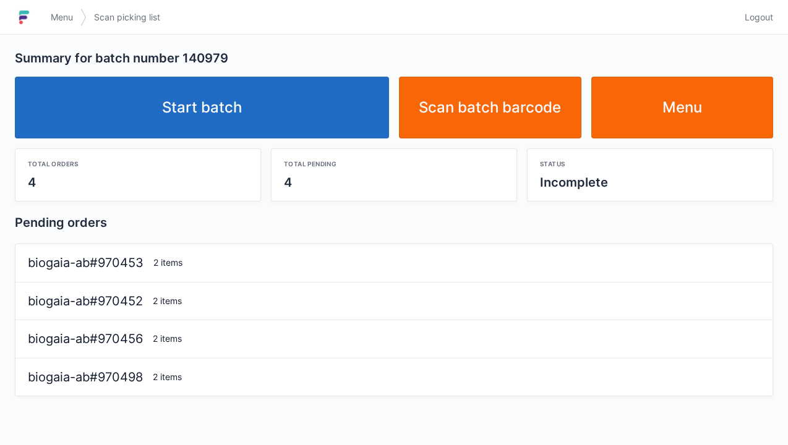
click at [290, 135] on link "Start batch" at bounding box center [202, 108] width 374 height 62
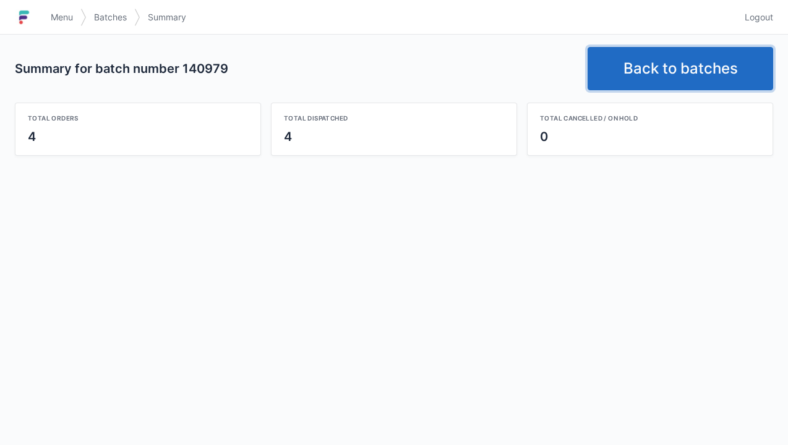
click at [705, 71] on link "Back to batches" at bounding box center [681, 68] width 186 height 43
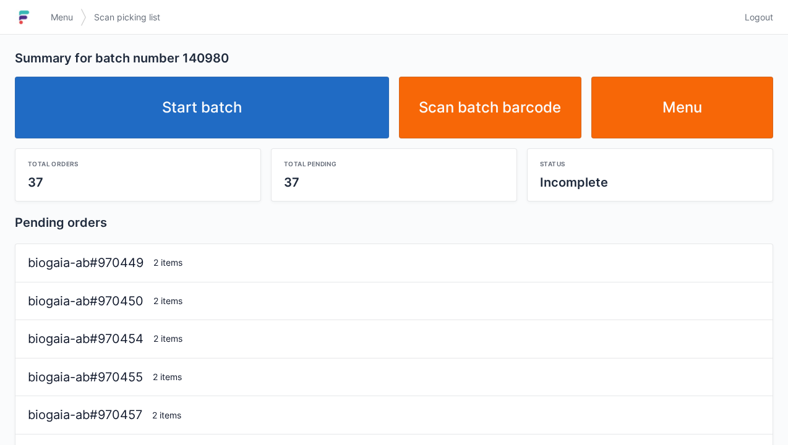
click at [260, 116] on link "Start batch" at bounding box center [202, 108] width 374 height 62
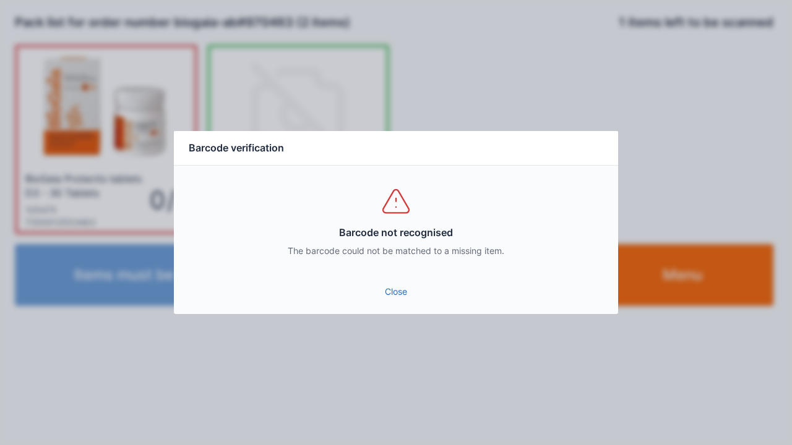
click at [405, 311] on div "Close" at bounding box center [396, 295] width 444 height 37
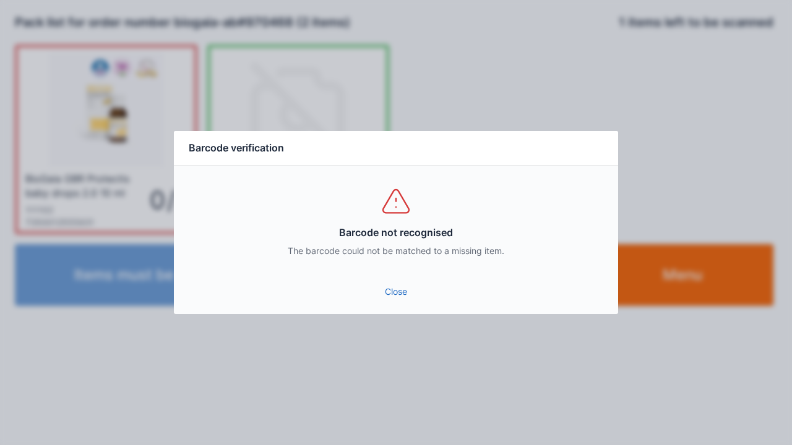
click at [403, 299] on link "Close" at bounding box center [396, 292] width 424 height 22
click at [390, 301] on link "Close" at bounding box center [396, 292] width 424 height 22
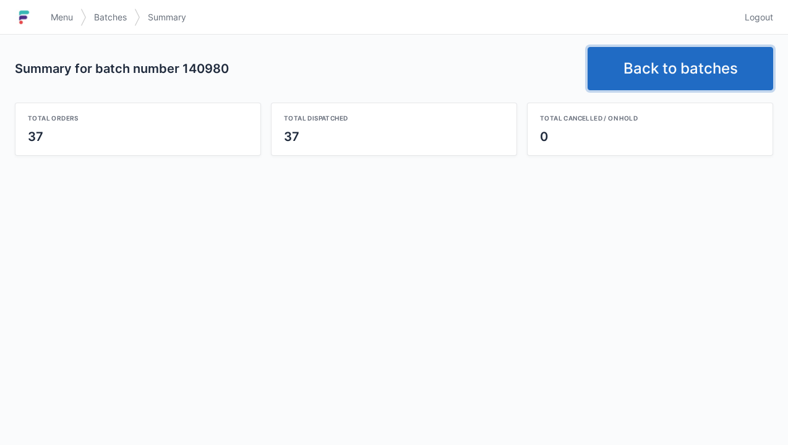
click at [687, 62] on link "Back to batches" at bounding box center [681, 68] width 186 height 43
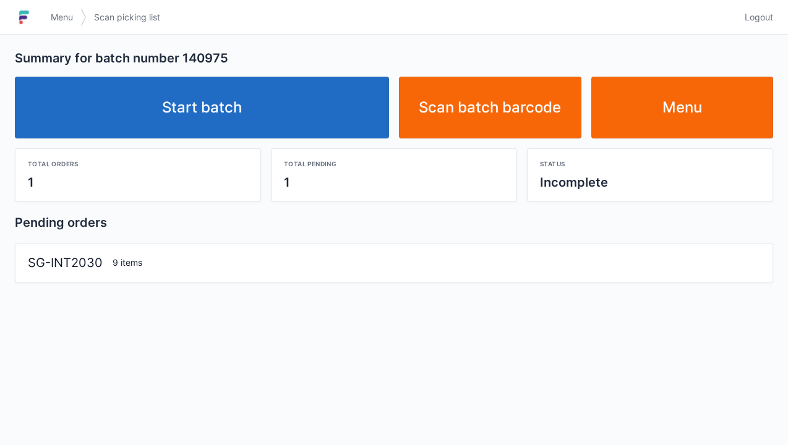
click at [297, 106] on link "Start batch" at bounding box center [202, 108] width 374 height 62
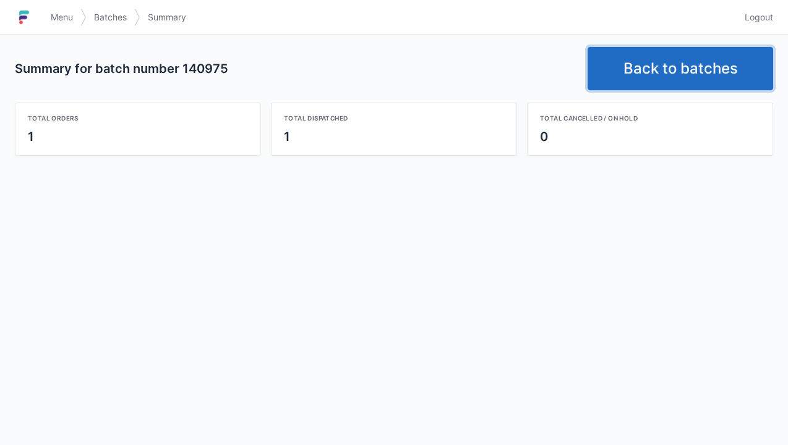
click at [646, 68] on link "Back to batches" at bounding box center [681, 68] width 186 height 43
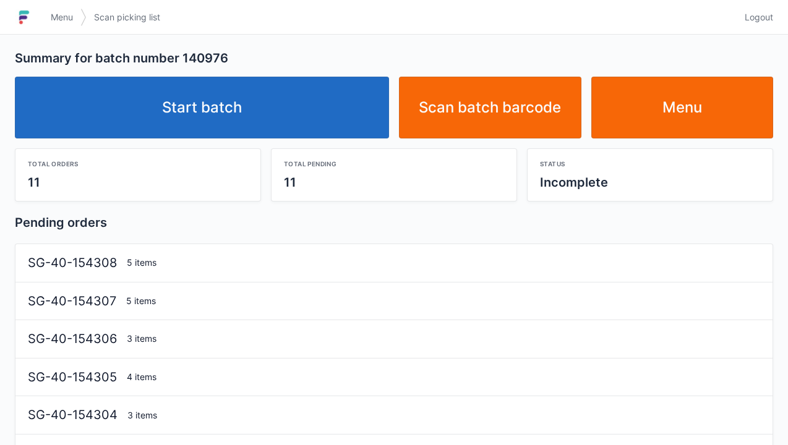
click at [252, 111] on link "Start batch" at bounding box center [202, 108] width 374 height 62
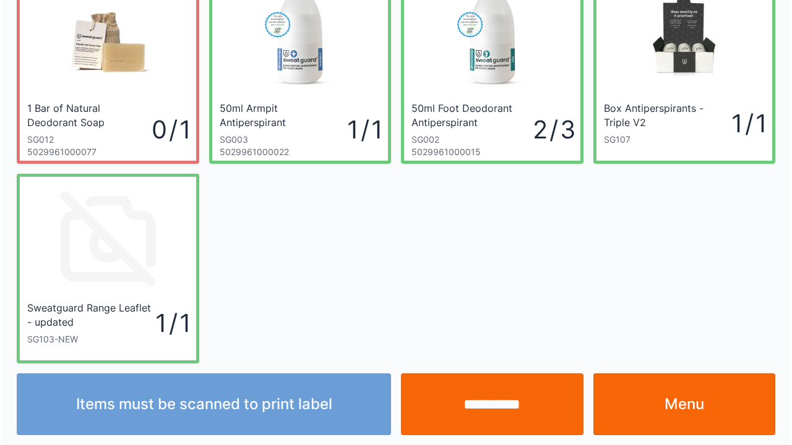
scroll to position [72, 0]
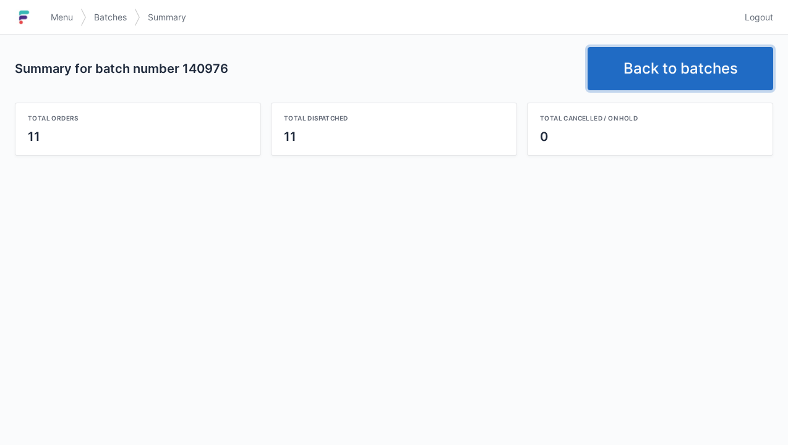
click at [670, 78] on link "Back to batches" at bounding box center [681, 68] width 186 height 43
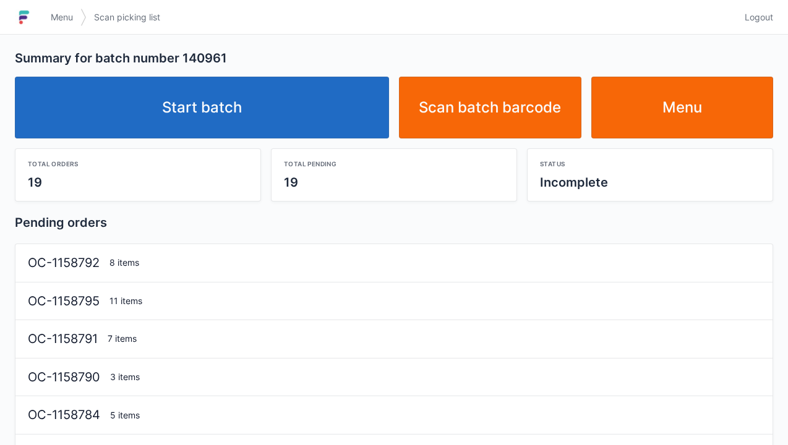
click at [299, 127] on link "Start batch" at bounding box center [202, 108] width 374 height 62
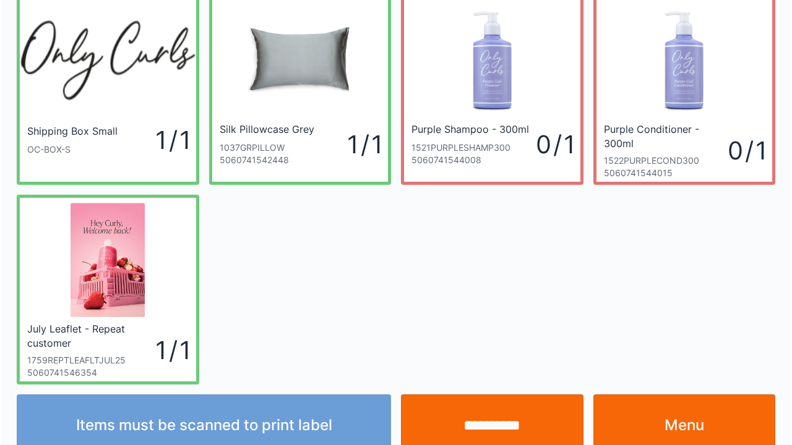
scroll to position [72, 0]
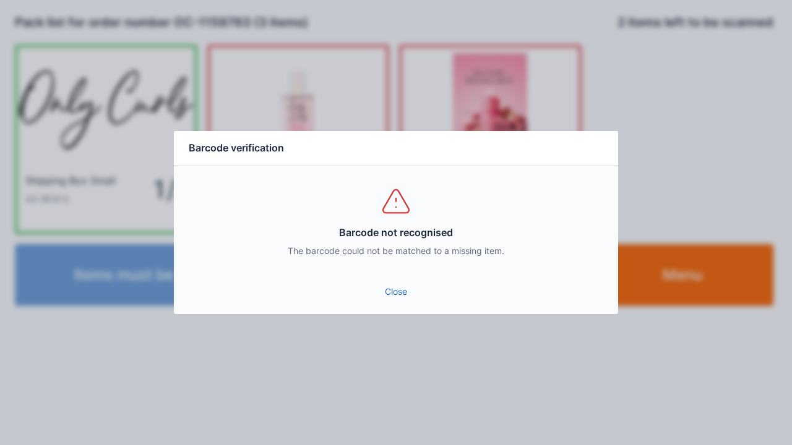
click at [412, 299] on link "Close" at bounding box center [396, 292] width 424 height 22
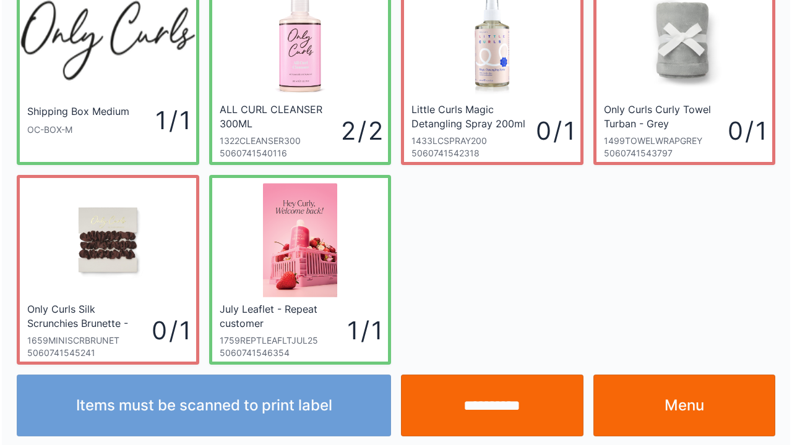
scroll to position [72, 0]
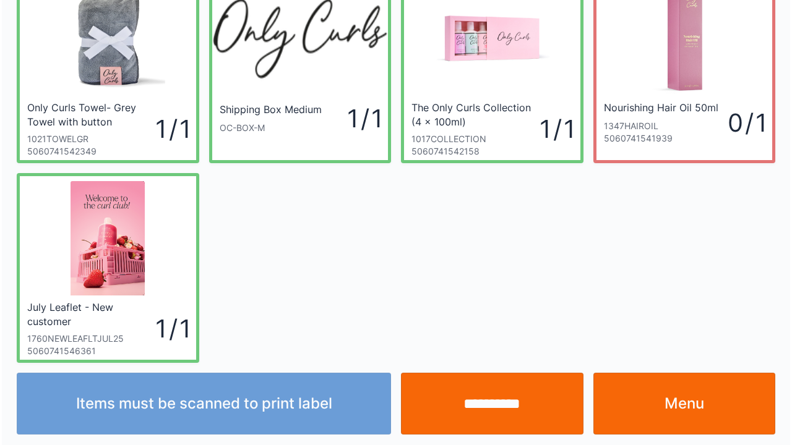
scroll to position [72, 0]
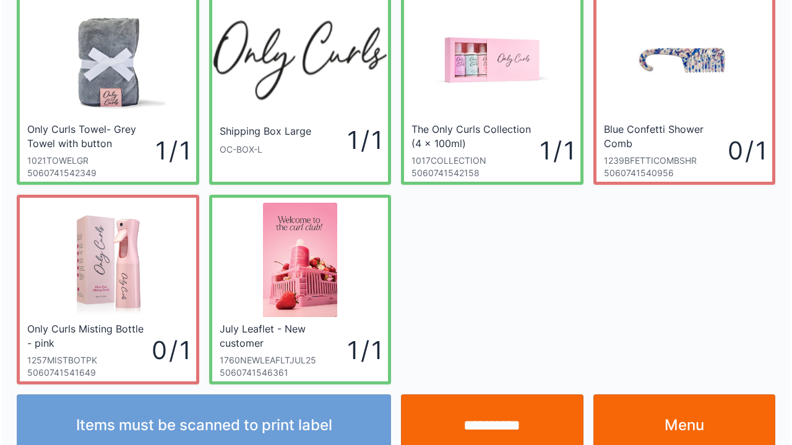
scroll to position [72, 0]
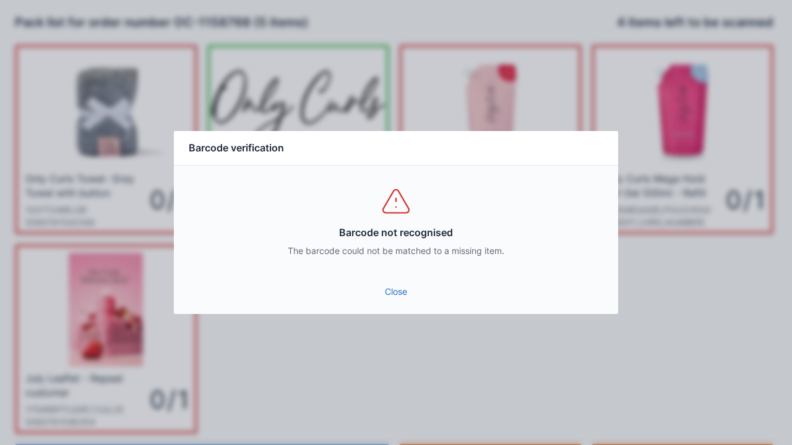
click at [393, 310] on div "Close" at bounding box center [396, 295] width 444 height 37
click at [402, 312] on div "Close" at bounding box center [396, 295] width 444 height 37
click at [401, 301] on link "Close" at bounding box center [396, 292] width 424 height 22
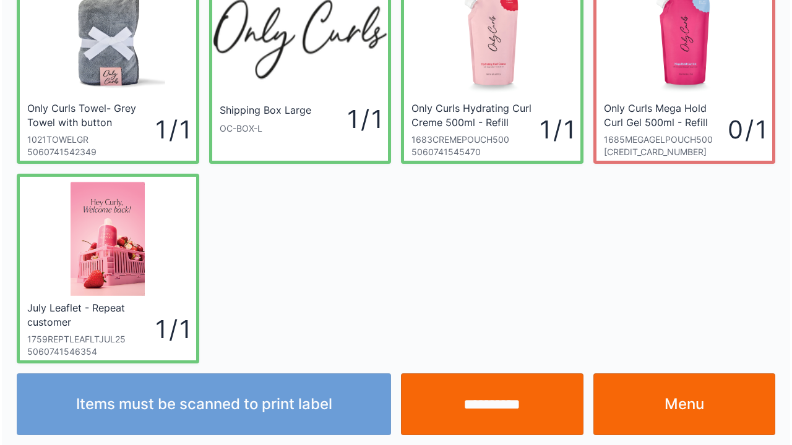
scroll to position [72, 0]
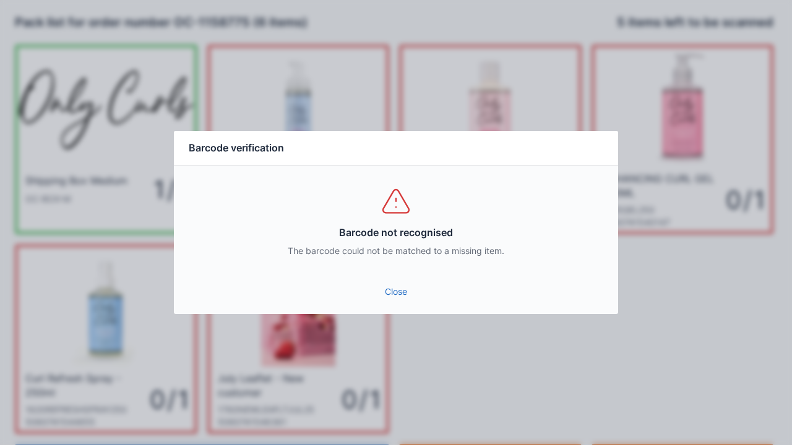
click at [396, 296] on link "Close" at bounding box center [396, 292] width 424 height 22
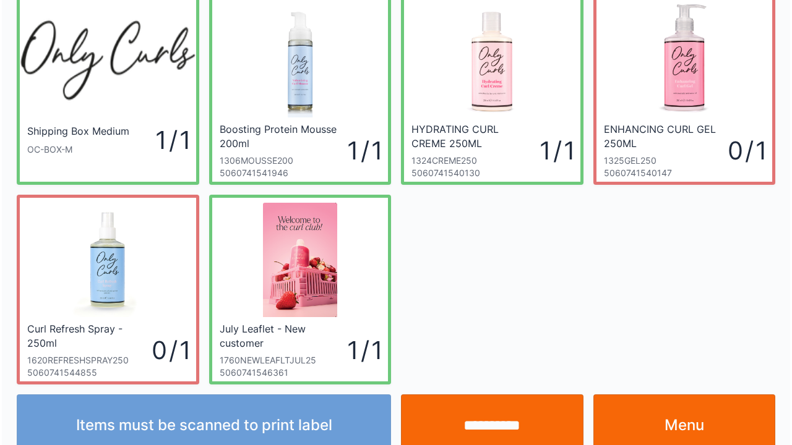
scroll to position [72, 0]
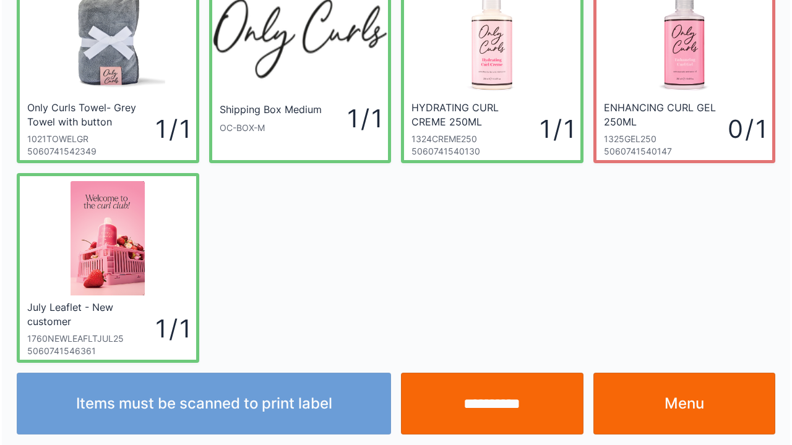
scroll to position [72, 0]
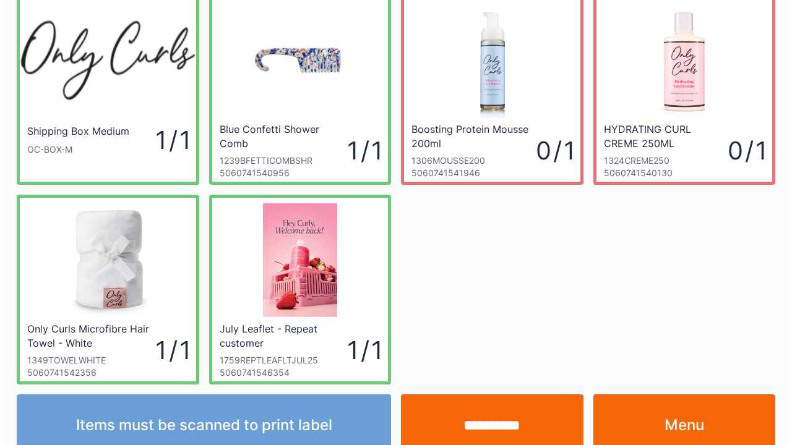
scroll to position [72, 0]
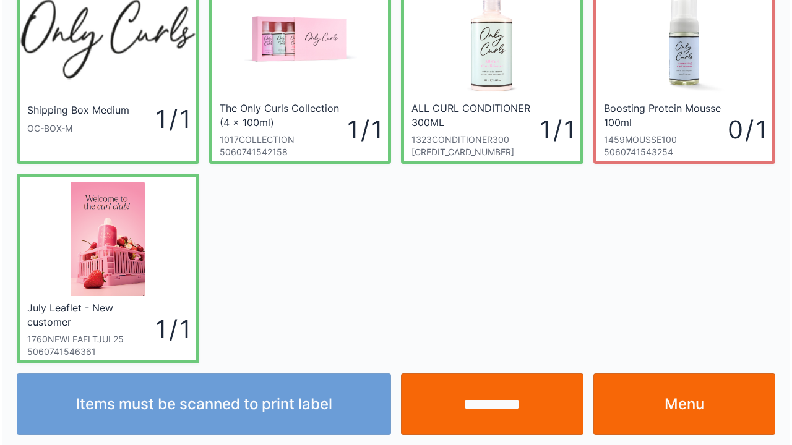
scroll to position [72, 0]
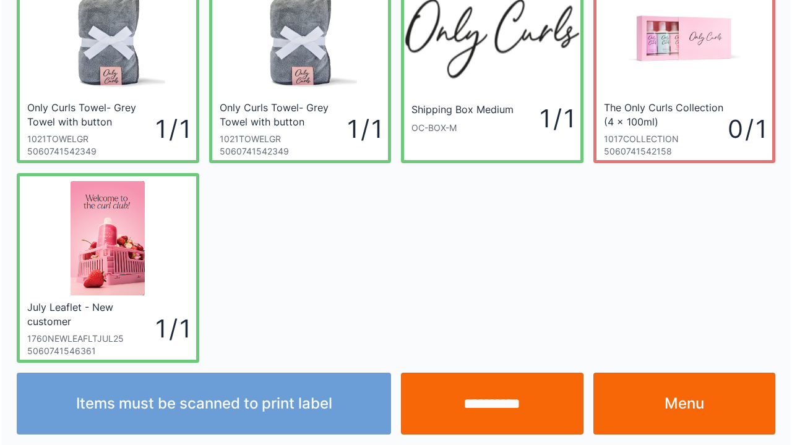
scroll to position [72, 0]
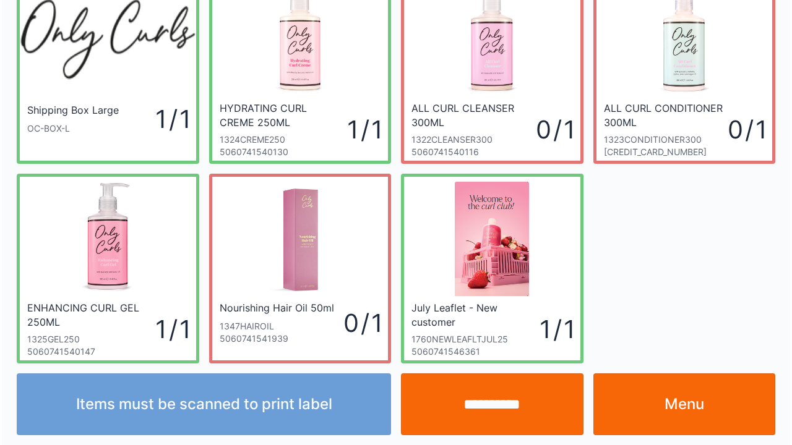
scroll to position [72, 0]
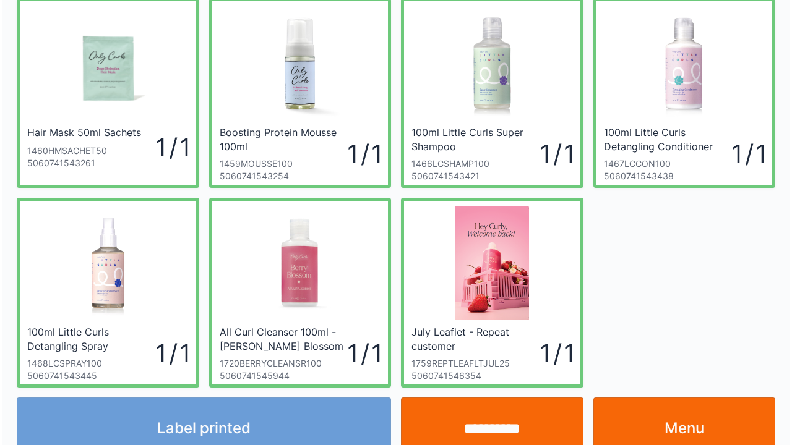
scroll to position [247, 0]
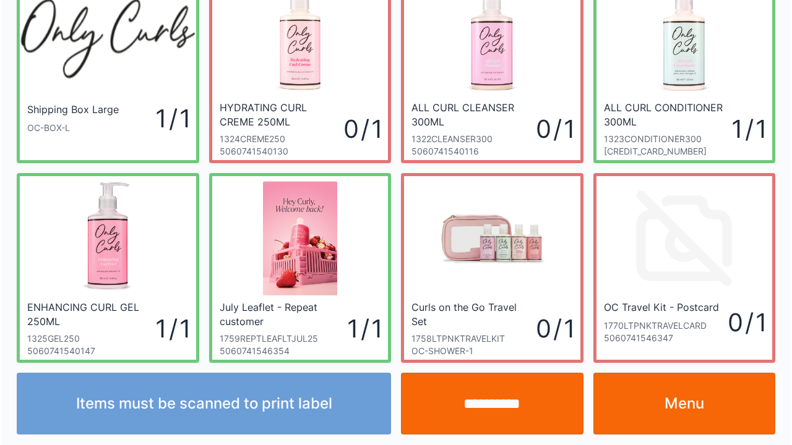
scroll to position [72, 0]
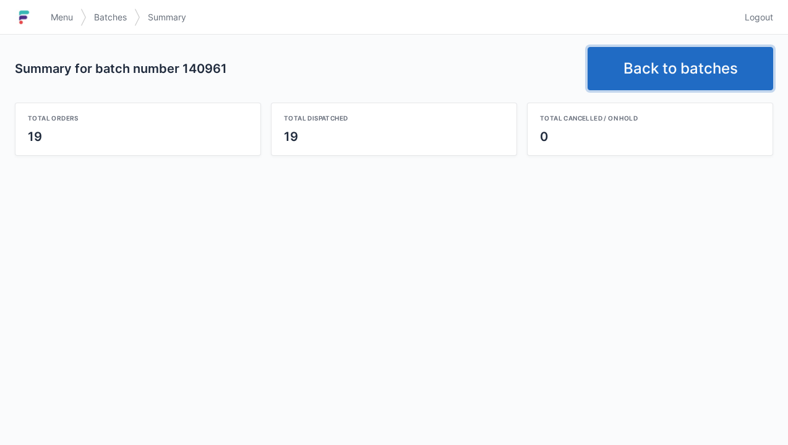
click at [692, 66] on link "Back to batches" at bounding box center [681, 68] width 186 height 43
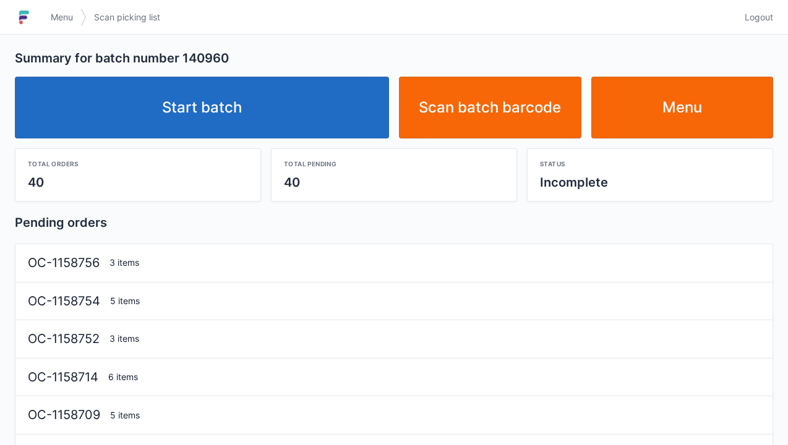
click at [194, 122] on link "Start batch" at bounding box center [202, 108] width 374 height 62
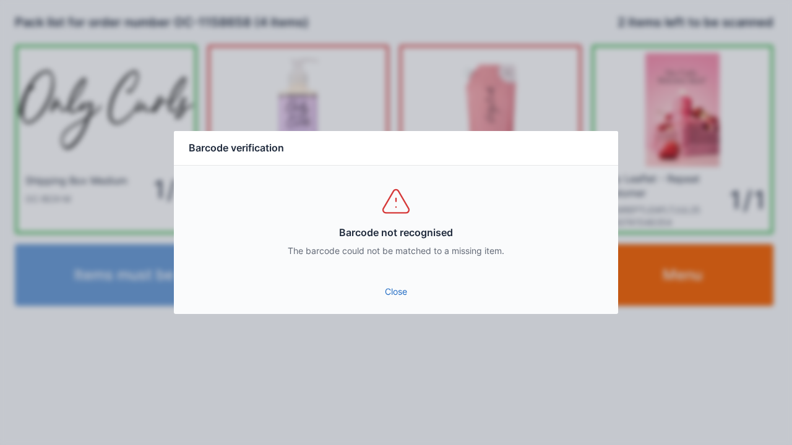
click at [403, 301] on link "Close" at bounding box center [396, 292] width 424 height 22
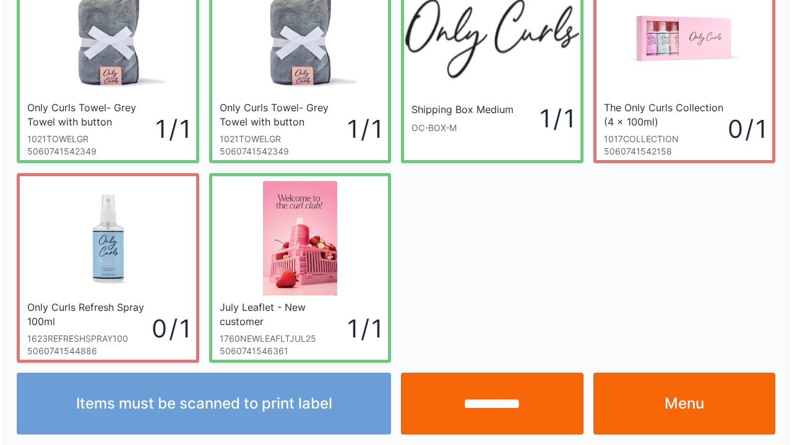
scroll to position [72, 0]
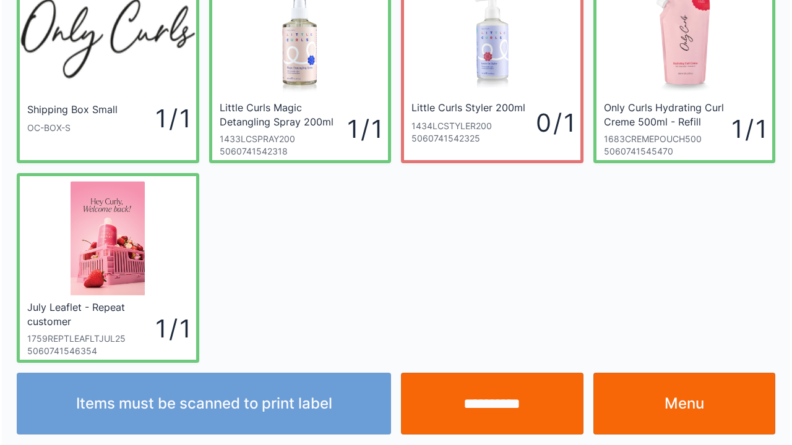
scroll to position [72, 0]
